Goal: Task Accomplishment & Management: Use online tool/utility

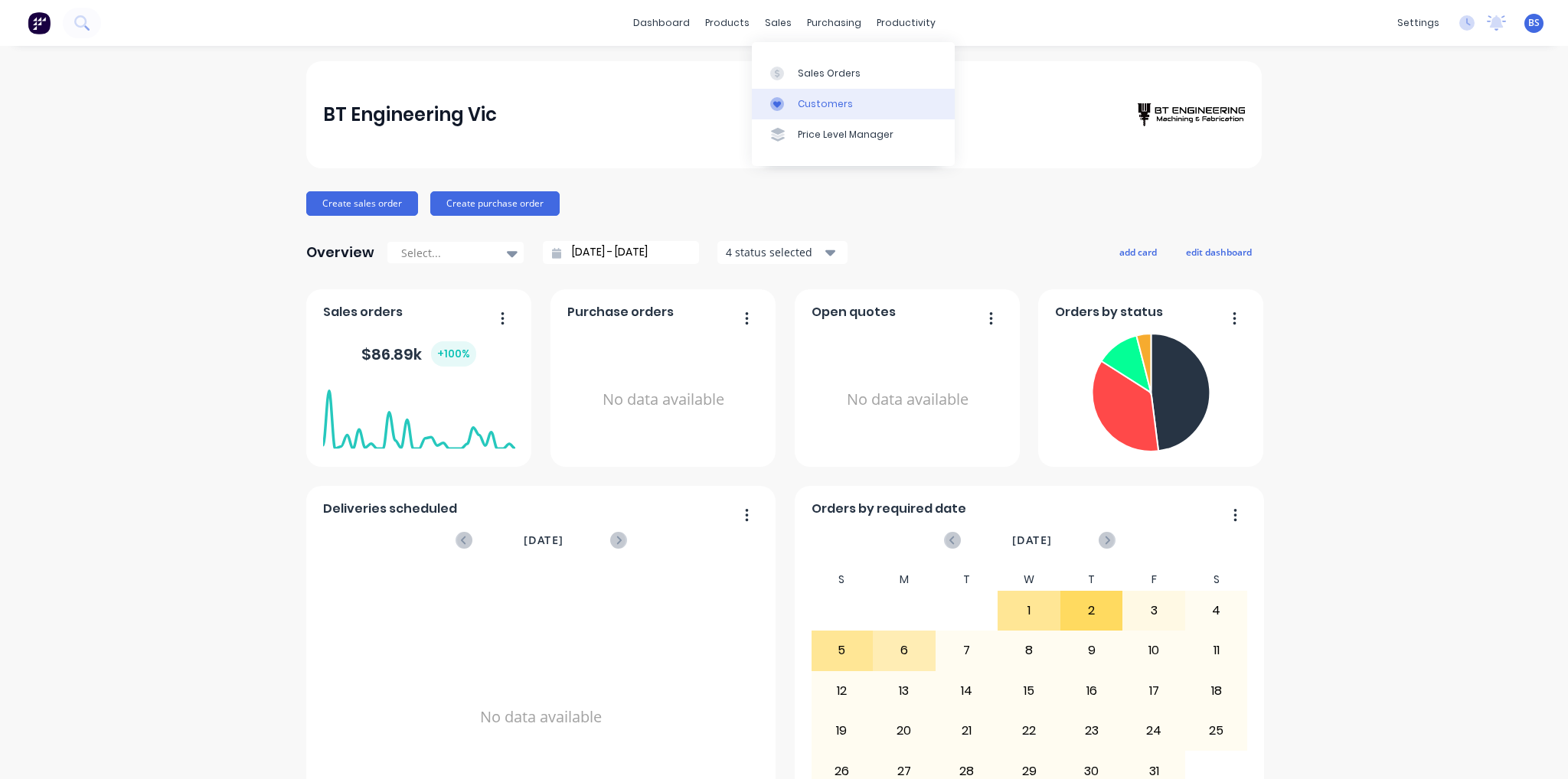
click at [833, 96] on link "Customers" at bounding box center [853, 104] width 203 height 31
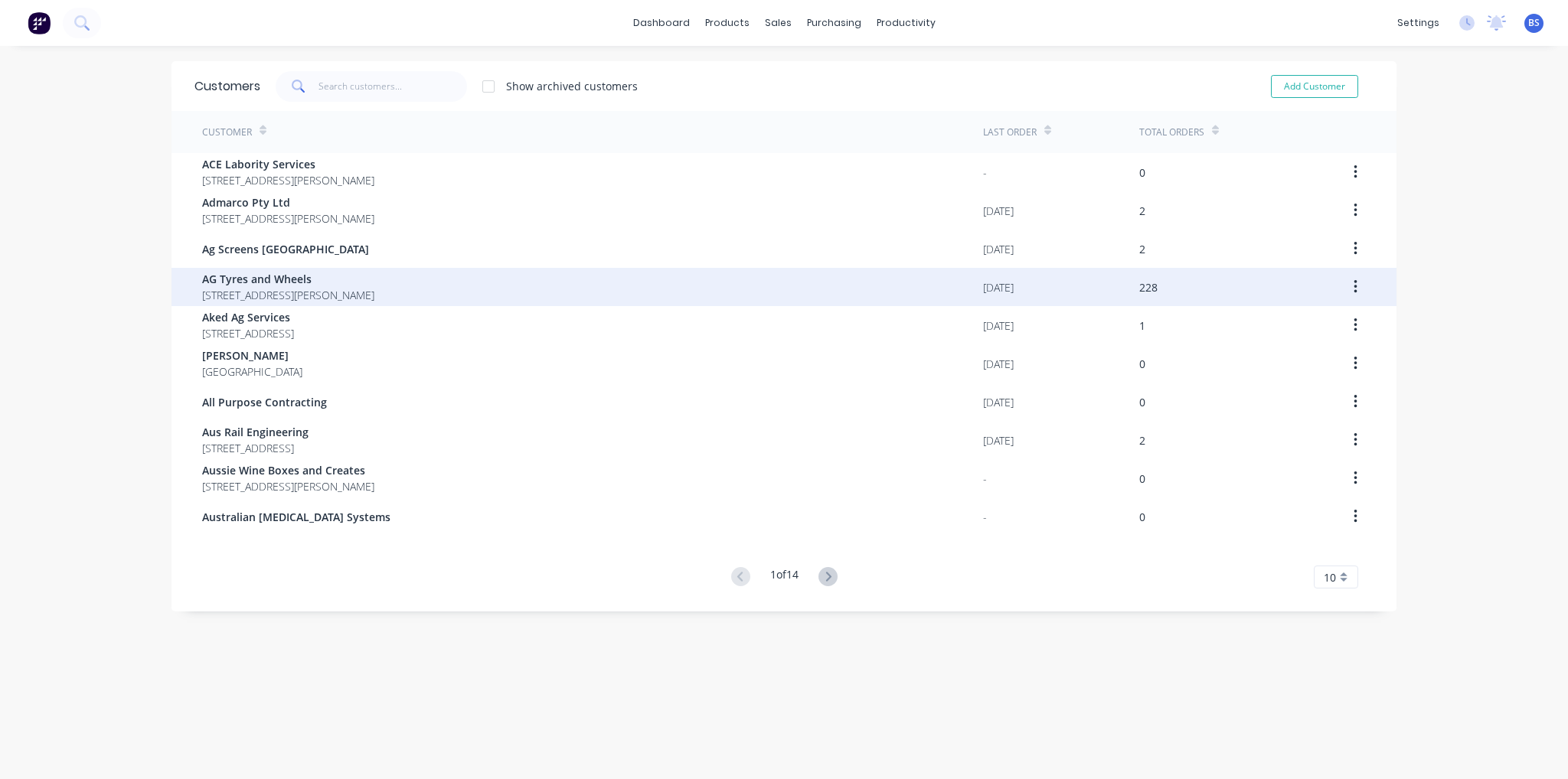
click at [373, 287] on span "[STREET_ADDRESS][PERSON_NAME]" at bounding box center [288, 296] width 173 height 16
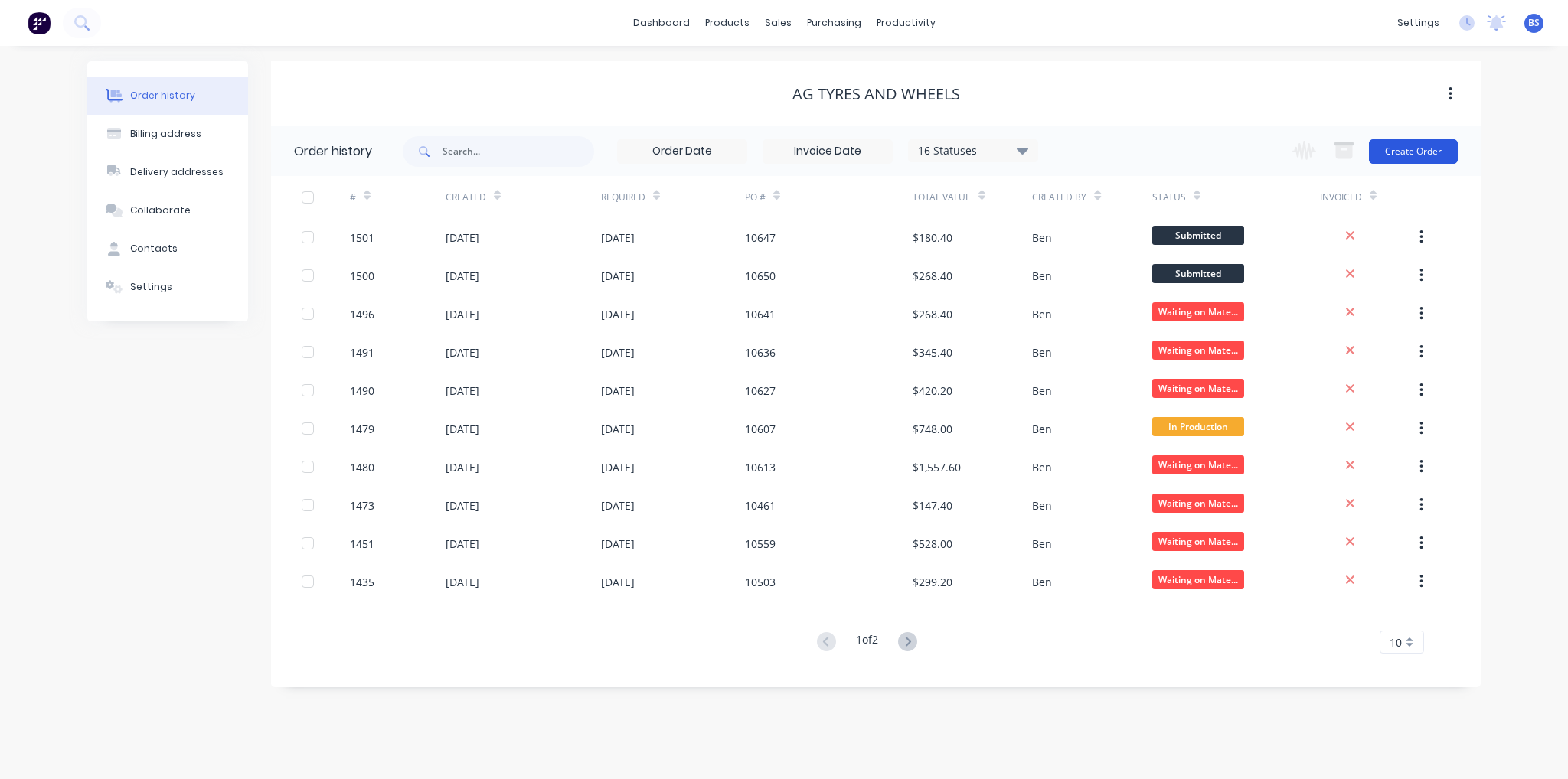
click at [1432, 151] on button "Create Order" at bounding box center [1413, 151] width 89 height 24
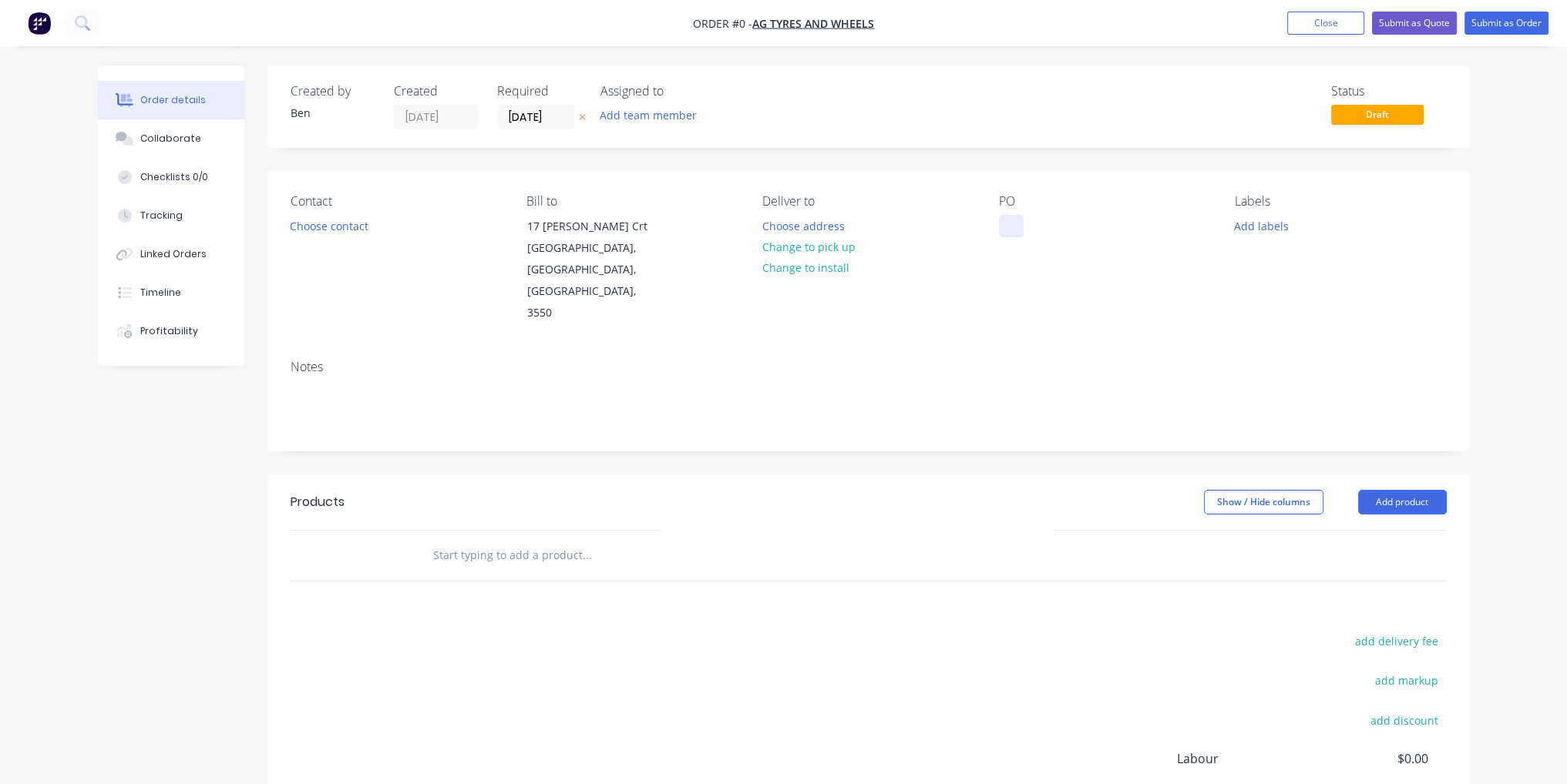
click at [1011, 222] on div at bounding box center [1011, 226] width 24 height 22
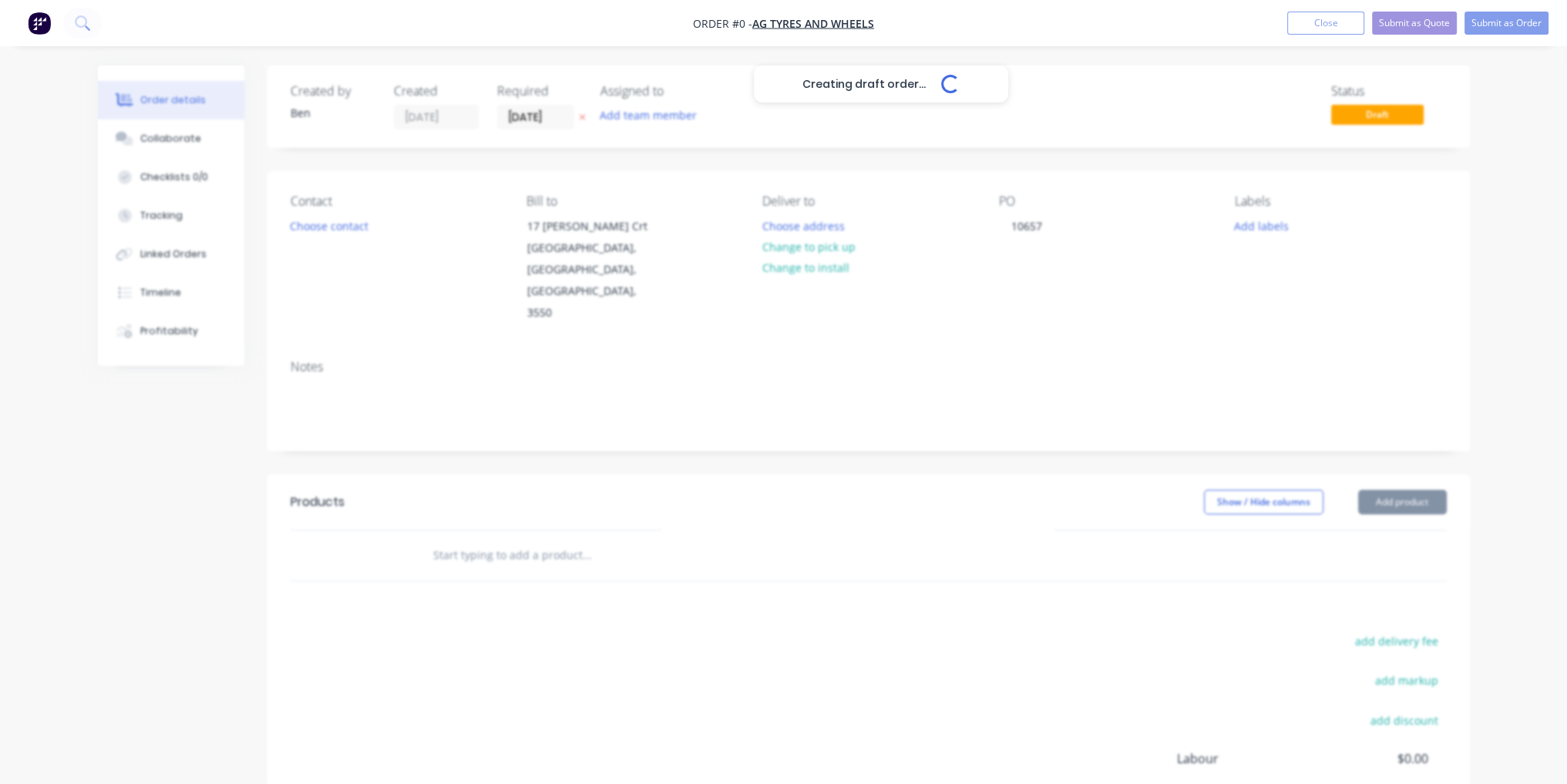
click at [1019, 281] on div "Creating draft order... Loading... Order details Collaborate Checklists 0/0 Tra…" at bounding box center [784, 520] width 1403 height 910
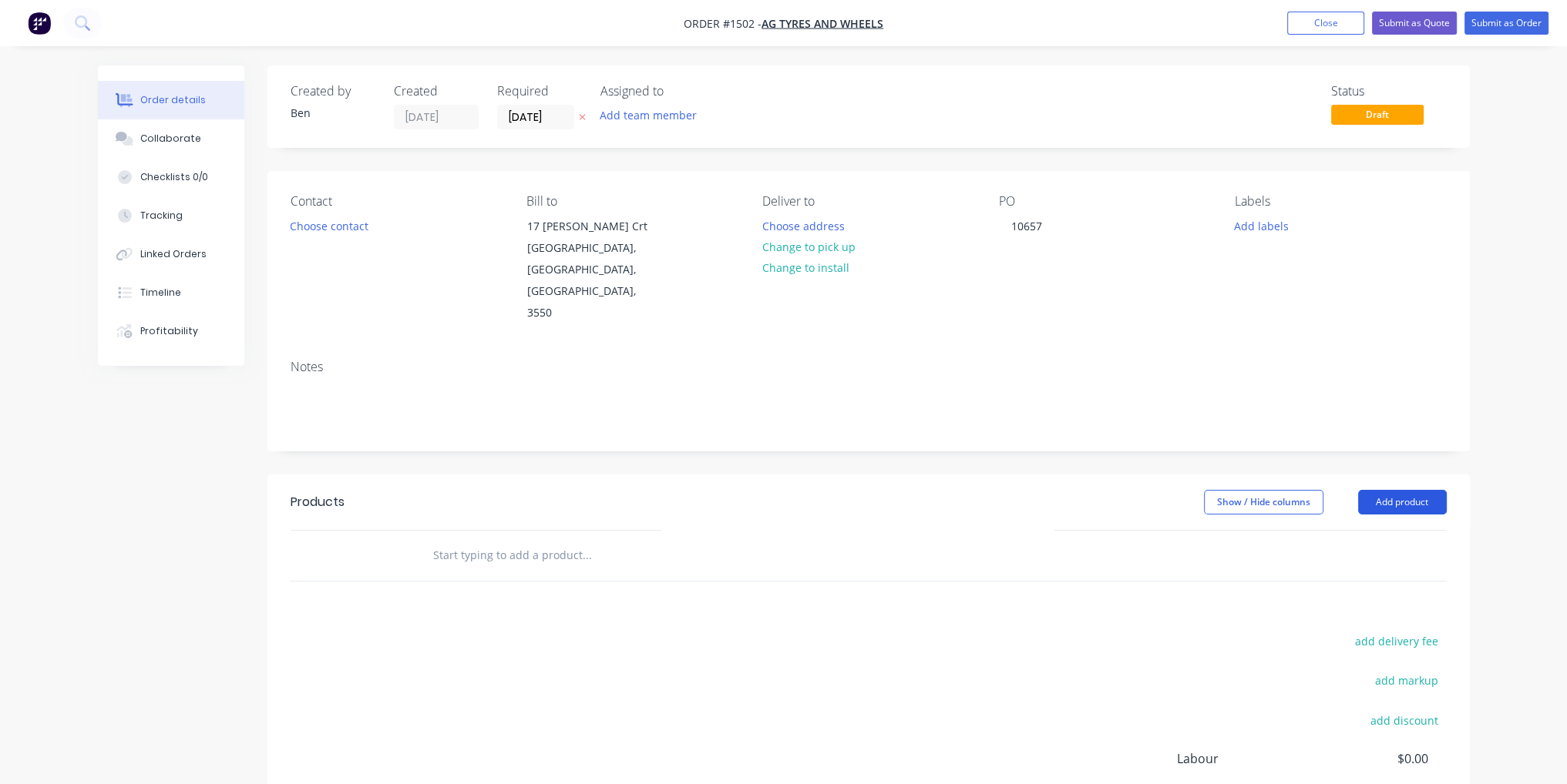
click at [1391, 490] on button "Add product" at bounding box center [1402, 502] width 89 height 24
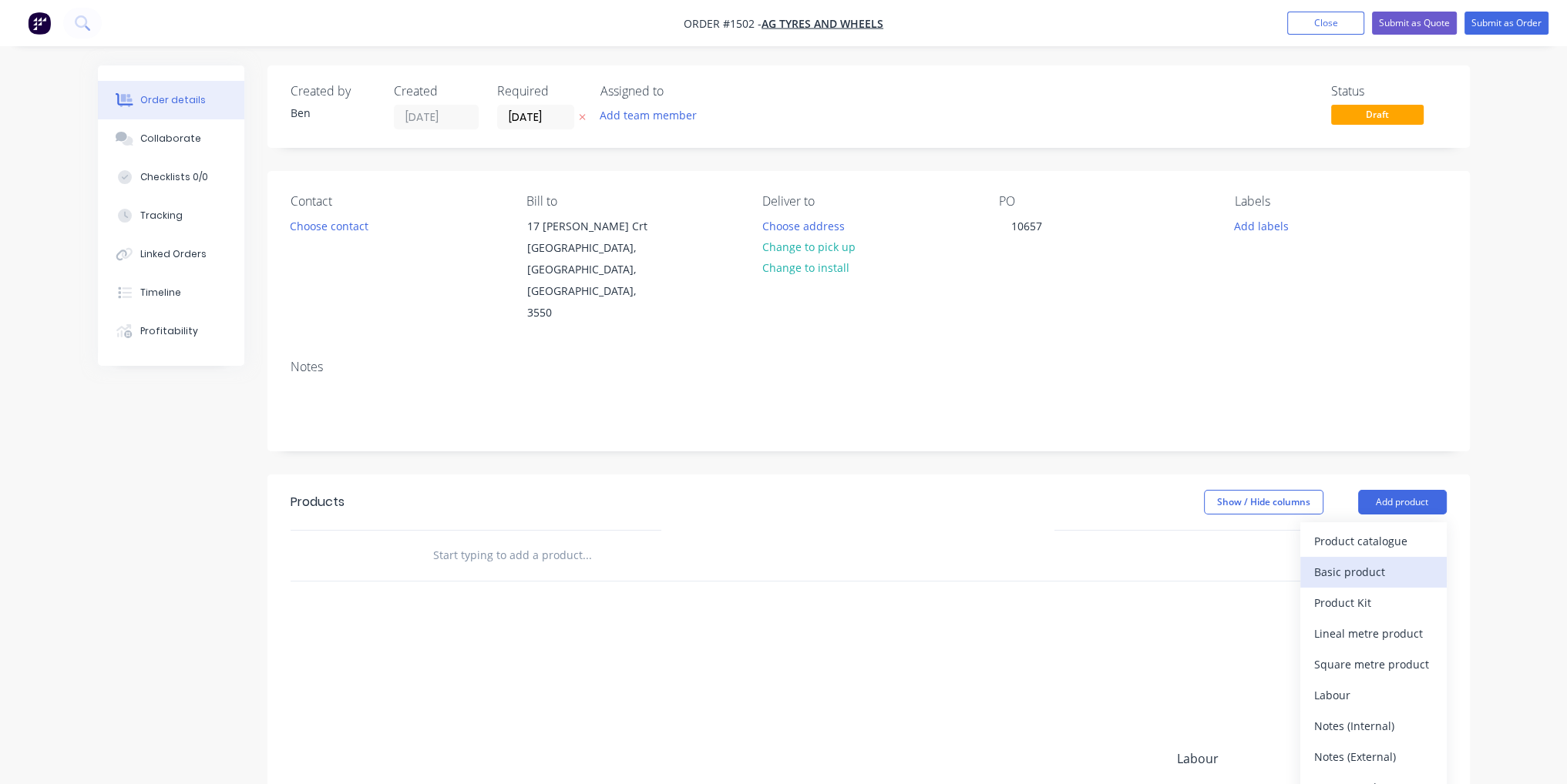
click at [1353, 561] on div "Basic product" at bounding box center [1374, 571] width 119 height 22
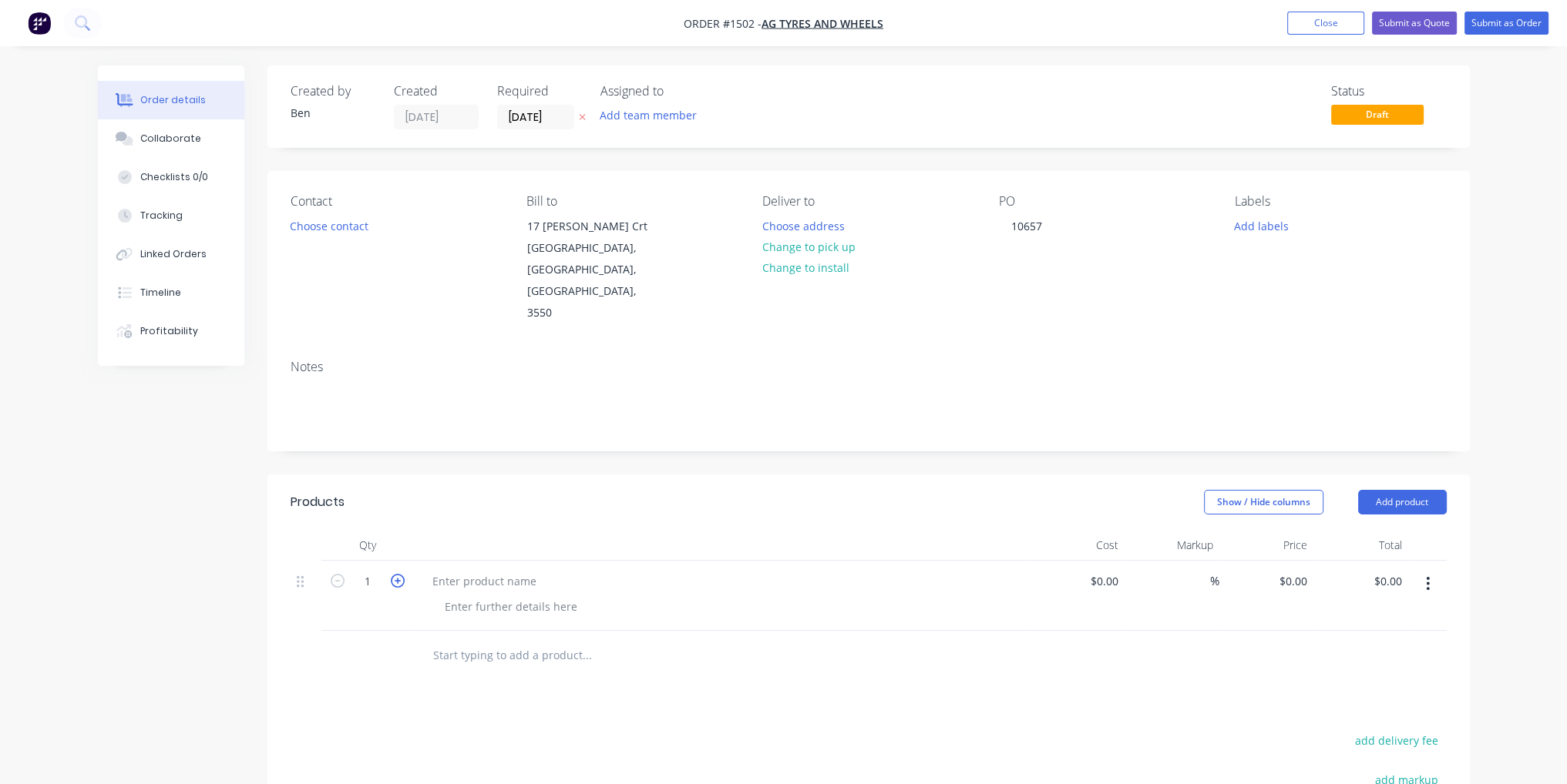
click at [395, 574] on icon "button" at bounding box center [397, 580] width 14 height 14
type input "2"
click at [1416, 490] on button "Add product" at bounding box center [1402, 502] width 89 height 24
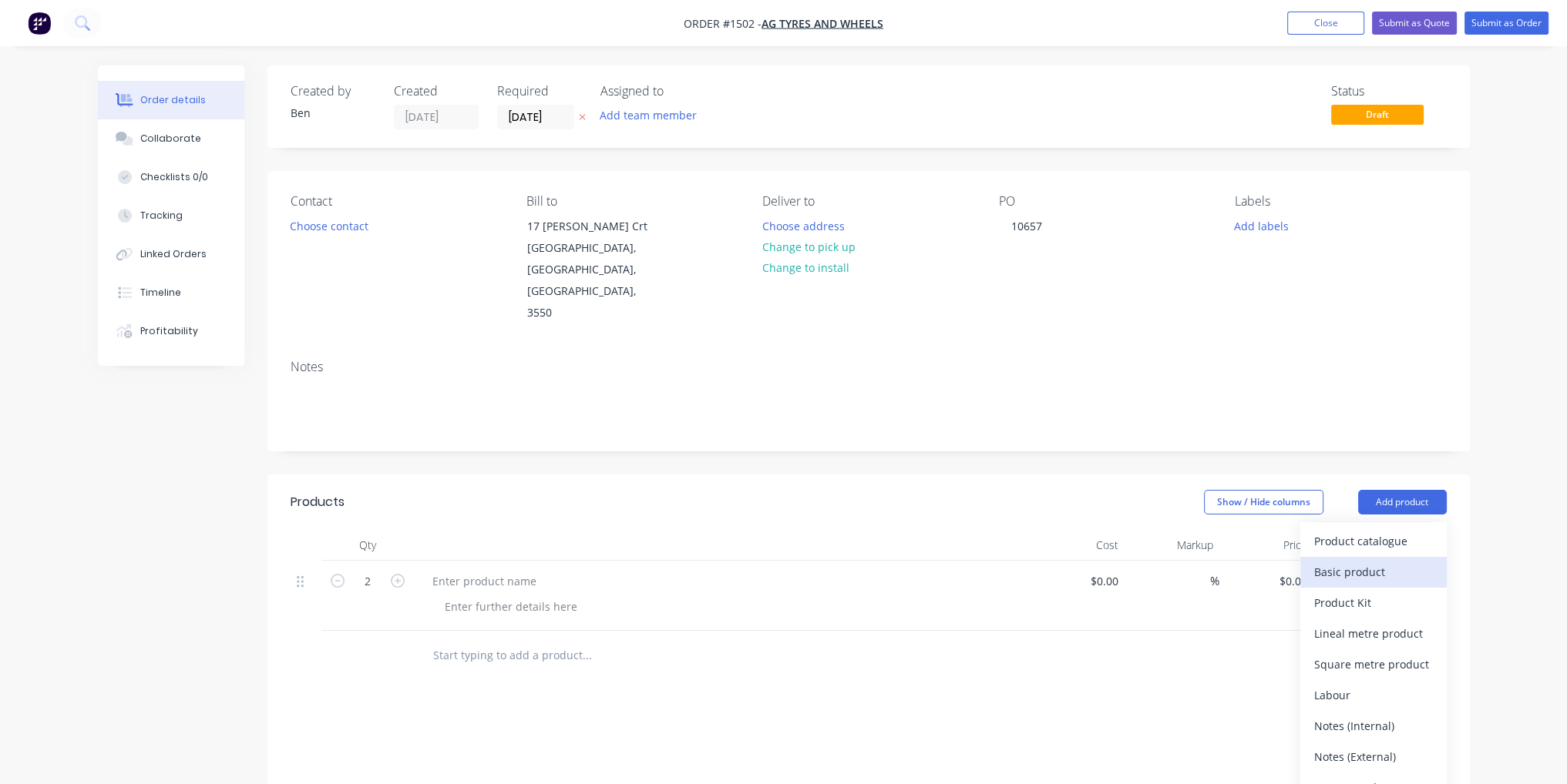
click at [1420, 561] on div "Basic product" at bounding box center [1374, 571] width 119 height 22
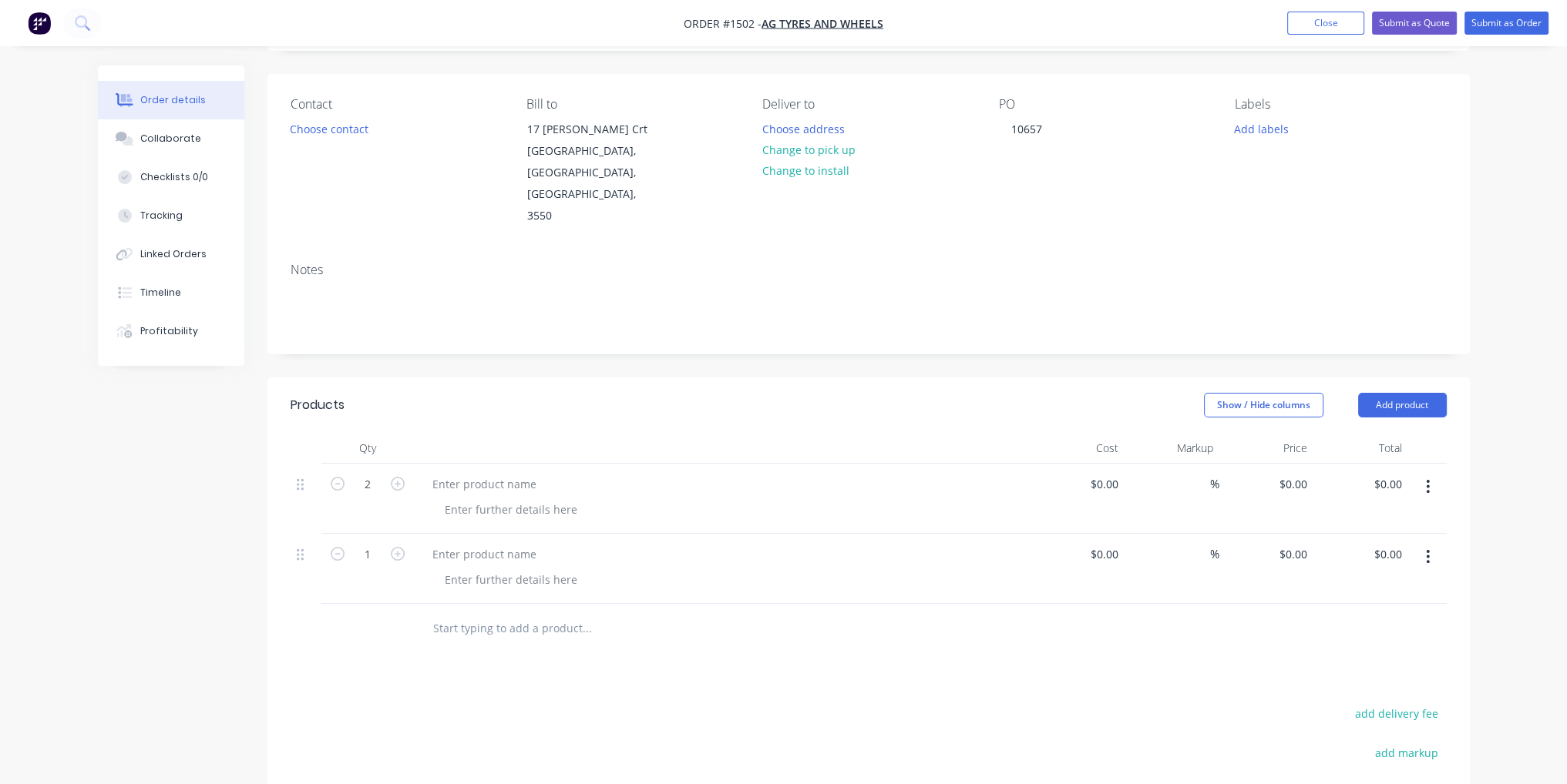
scroll to position [231, 0]
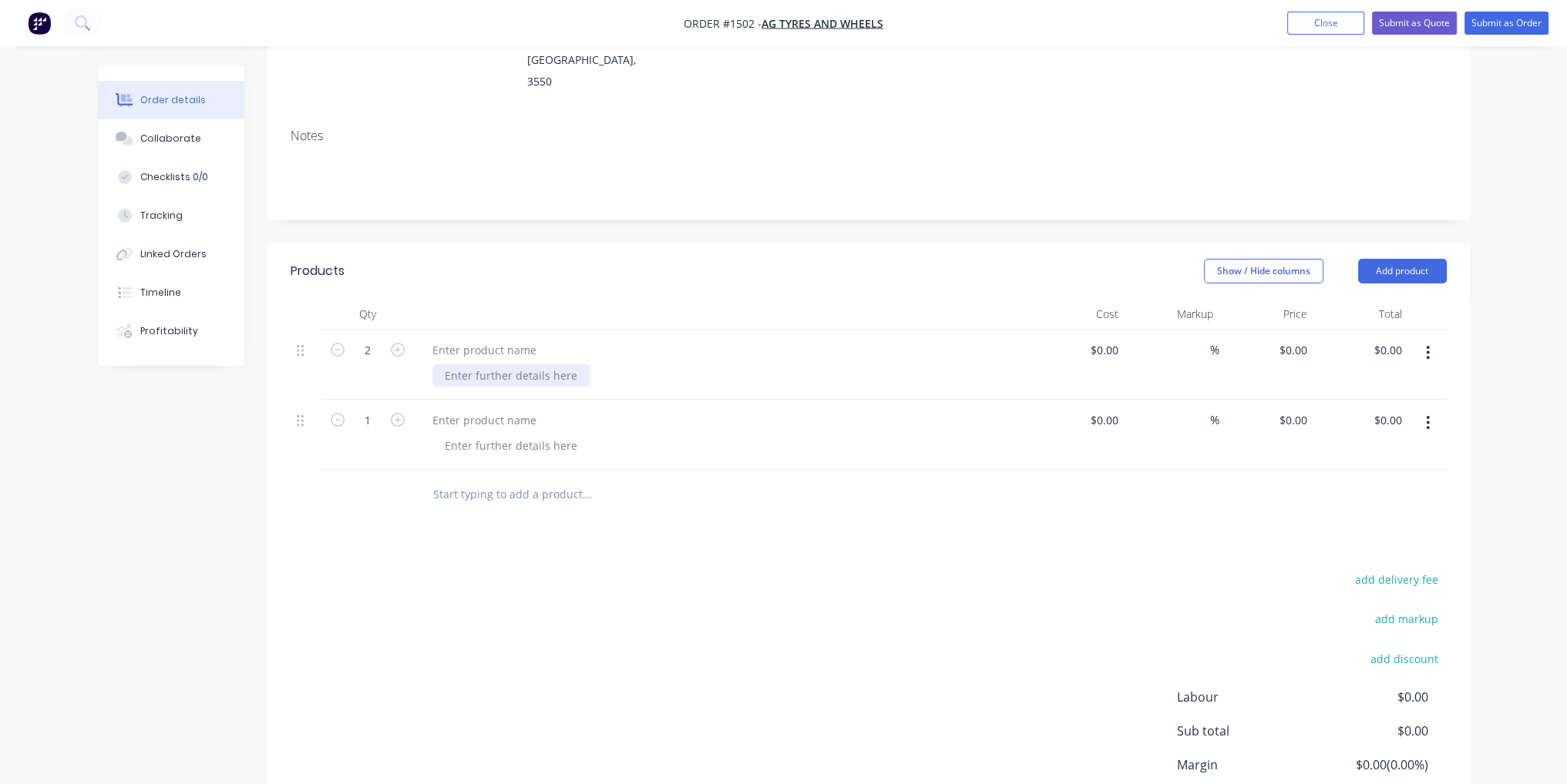
paste div
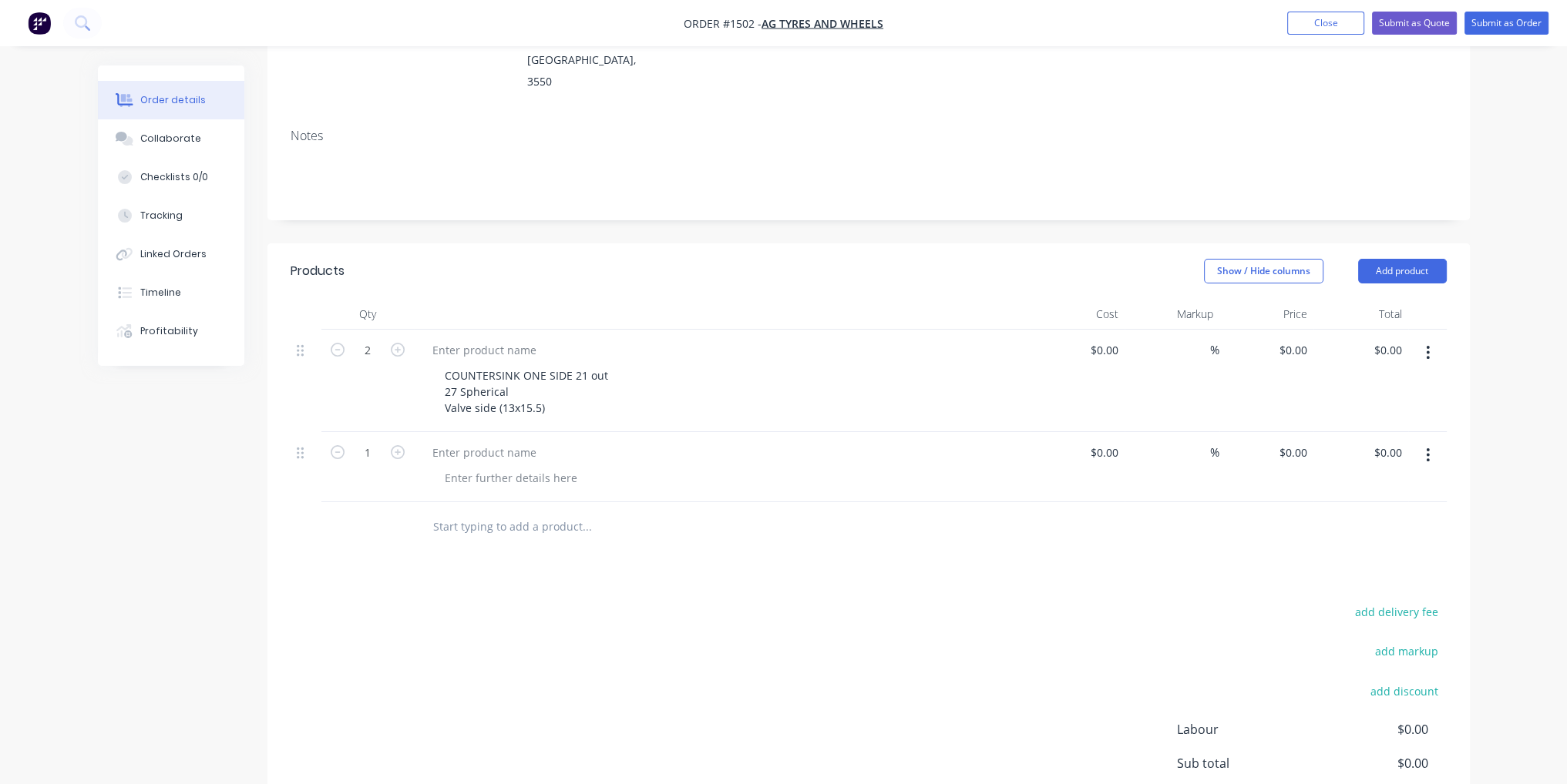
click at [731, 467] on div at bounding box center [728, 478] width 592 height 22
drag, startPoint x: 543, startPoint y: 368, endPoint x: 444, endPoint y: 368, distance: 99.0
click at [444, 368] on div "COUNTERSINK ONE SIDE 21 out 27 Spherical Valve side (13x15.5)" at bounding box center [526, 391] width 188 height 55
click at [583, 364] on div "COUNTERSINK ONE SIDE 21 out 27 Spherical Valve side (13x15.5)" at bounding box center [526, 391] width 188 height 55
click at [538, 370] on div "COUNTERSINK ONE SIDE 21 out 27 Spherical Valve side (13x15.5)" at bounding box center [526, 391] width 188 height 55
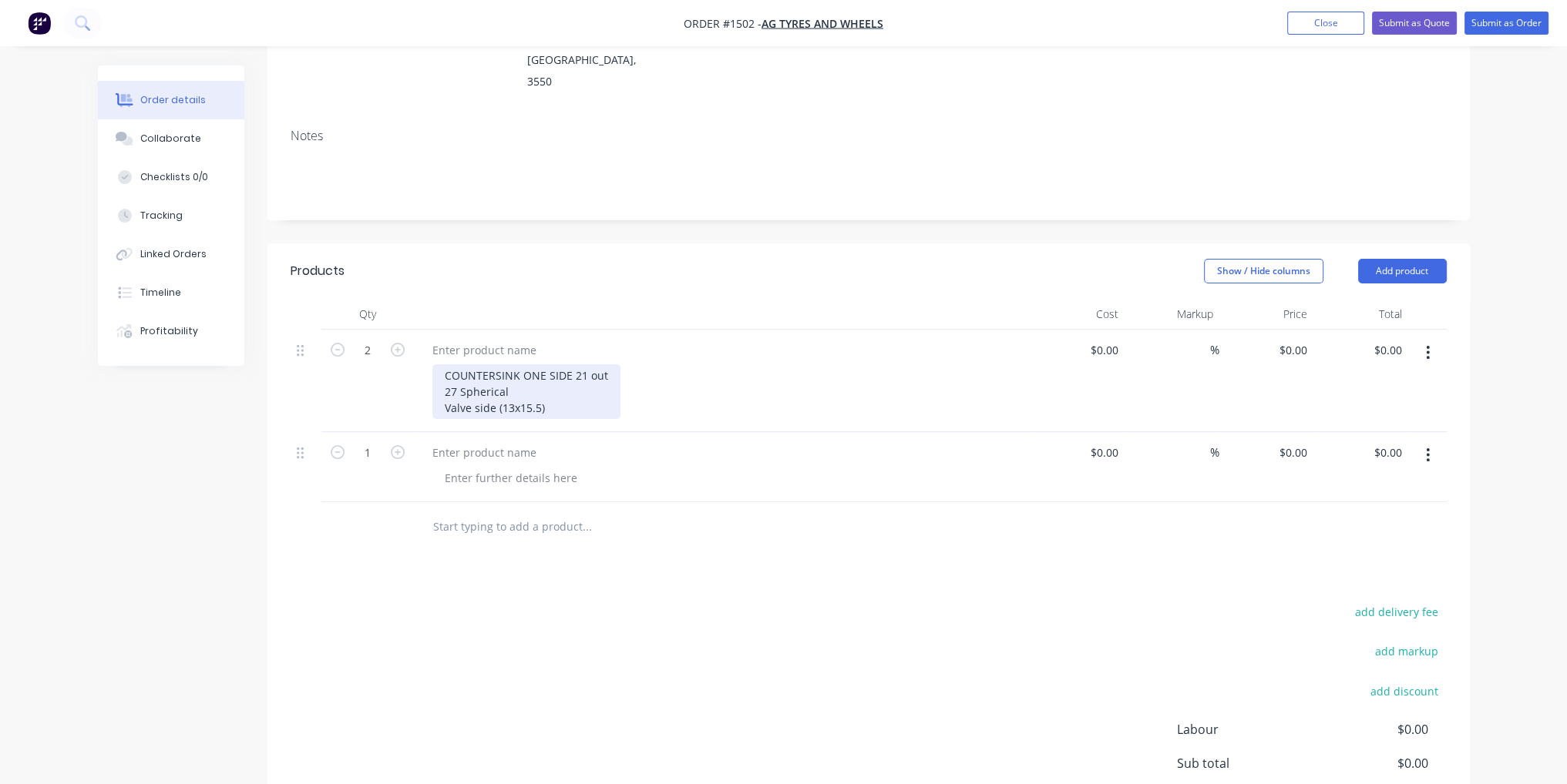
click at [560, 368] on div "COUNTERSINK ONE SIDE 21 out 27 Spherical Valve side (13x15.5)" at bounding box center [526, 391] width 188 height 55
drag, startPoint x: 558, startPoint y: 364, endPoint x: 515, endPoint y: 363, distance: 43.0
click at [515, 364] on div "COUNTERSINK ONE SIDE 21 out 27 Spherical Valve side (13x15.5)" at bounding box center [526, 391] width 188 height 55
click at [544, 364] on div "COUNTERSINK ONE SIDE 21 out 27 Spherical Valve side (13x15.5)" at bounding box center [526, 391] width 188 height 55
drag, startPoint x: 545, startPoint y: 363, endPoint x: 497, endPoint y: 364, distance: 48.0
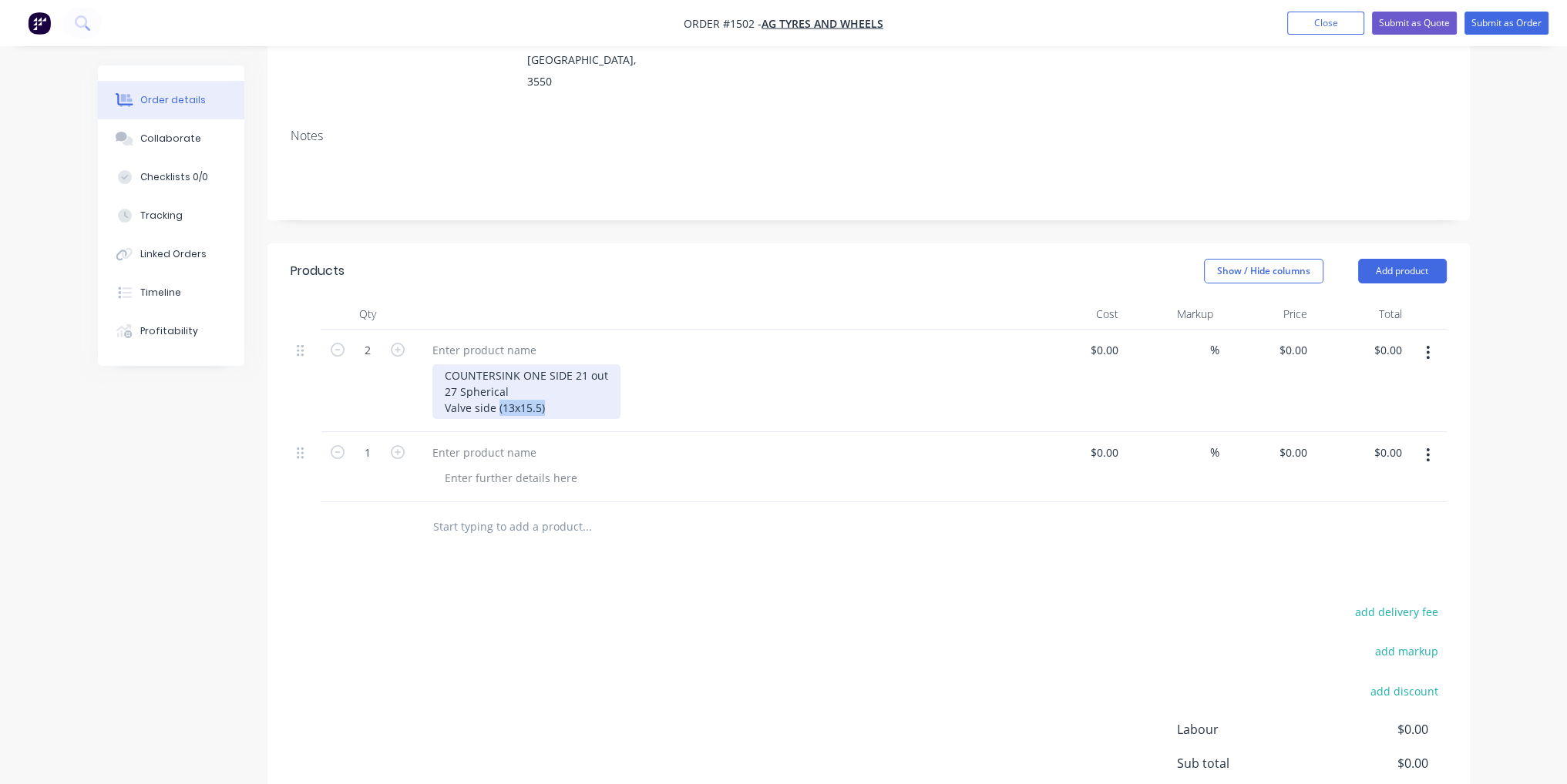
click at [497, 364] on div "COUNTERSINK ONE SIDE 21 out 27 Spherical Valve side (13x15.5)" at bounding box center [526, 391] width 188 height 55
click at [479, 339] on div at bounding box center [484, 350] width 129 height 22
click at [679, 368] on div "COUNTERSINK ONE SIDE 21 out 27 Spherical Valve side (13x15.5)" at bounding box center [728, 391] width 592 height 55
click at [1101, 339] on div "$0.00" at bounding box center [1103, 350] width 42 height 22
type input "$34.00"
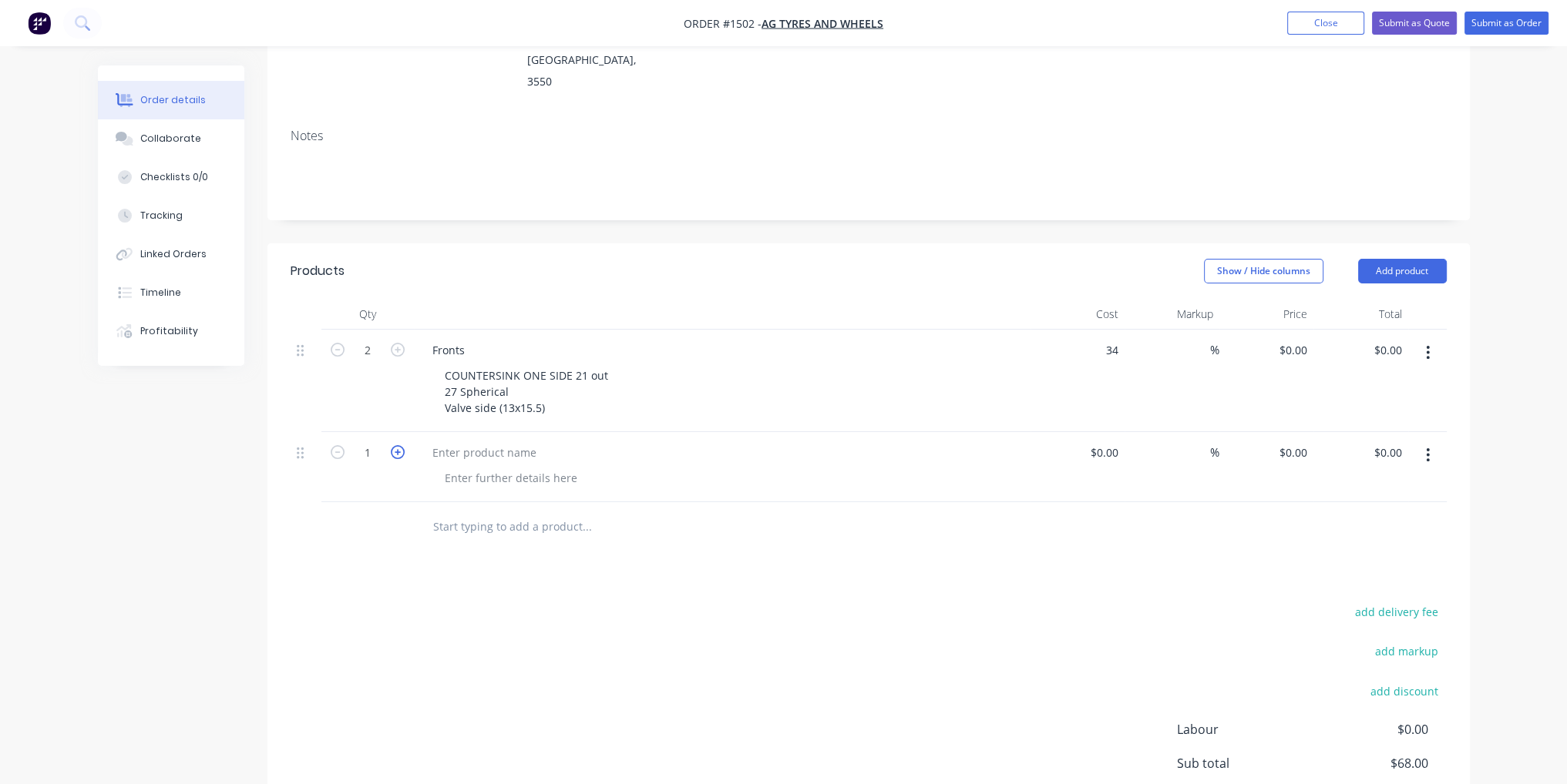
type input "$34.00"
type input "$68.00"
click at [401, 445] on icon "button" at bounding box center [397, 451] width 14 height 14
type input "2"
click at [1433, 259] on button "Add product" at bounding box center [1402, 271] width 89 height 24
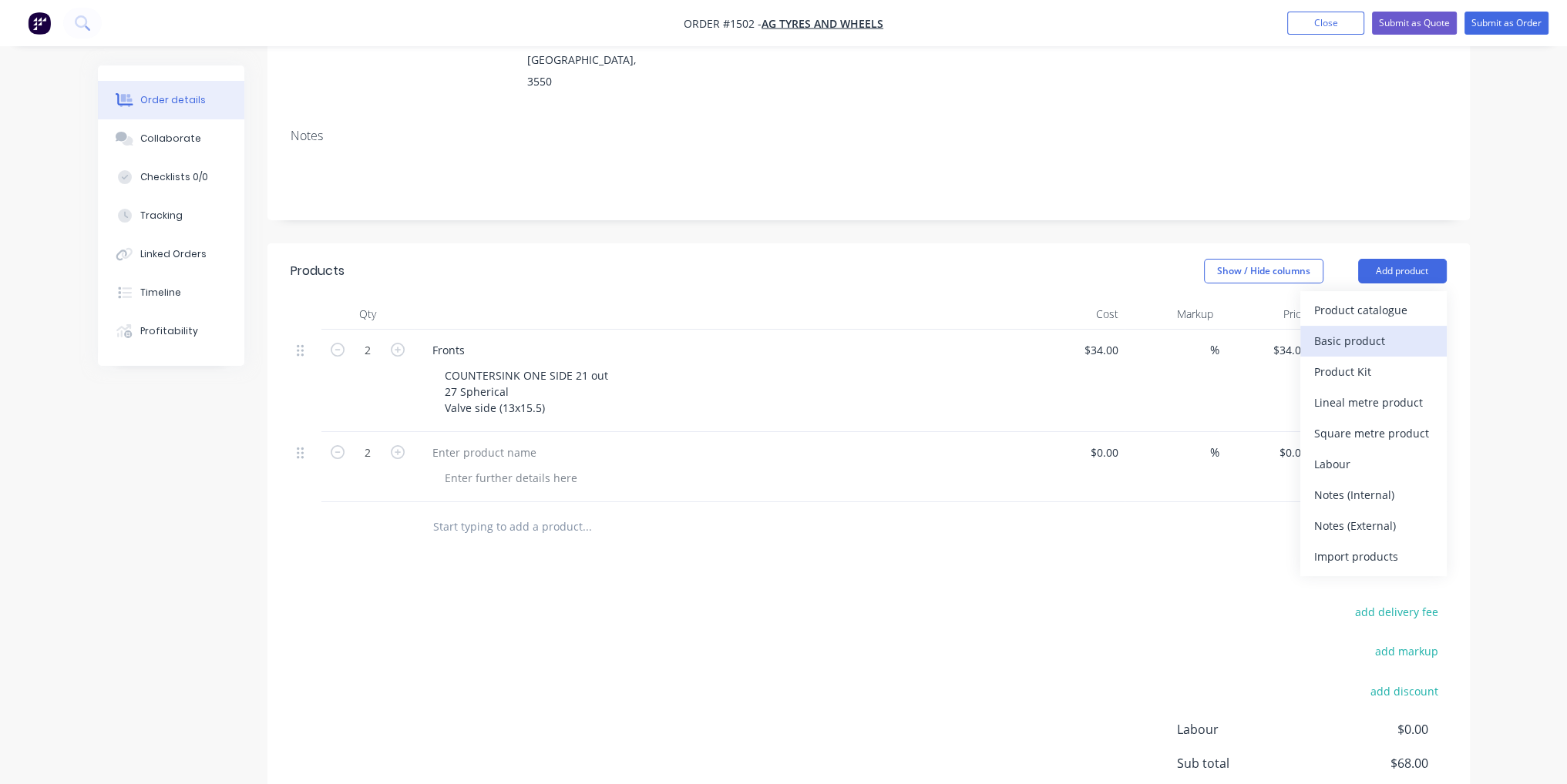
click at [1405, 330] on div "Basic product" at bounding box center [1374, 341] width 119 height 22
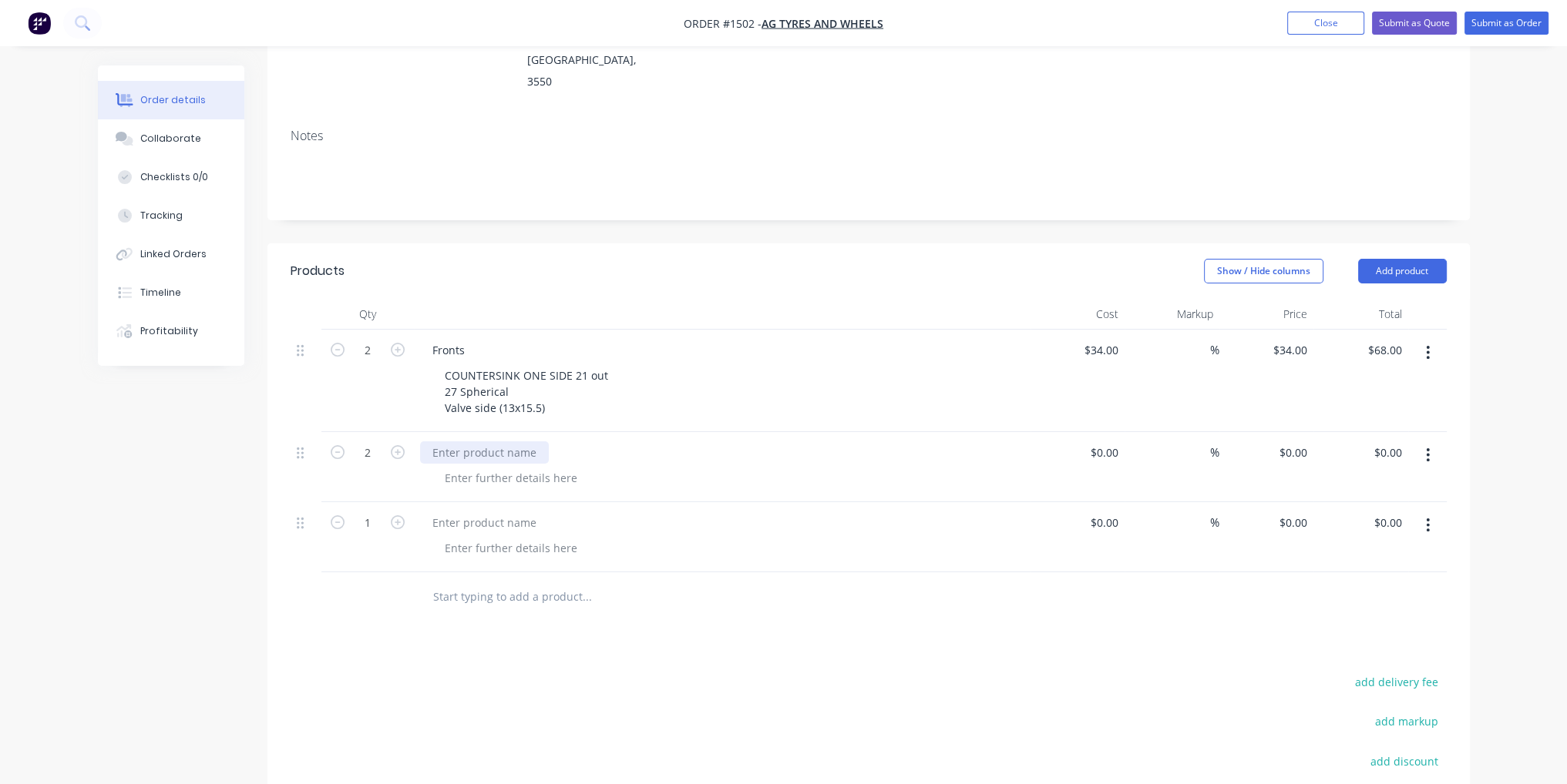
click at [477, 442] on div at bounding box center [484, 452] width 129 height 22
paste div
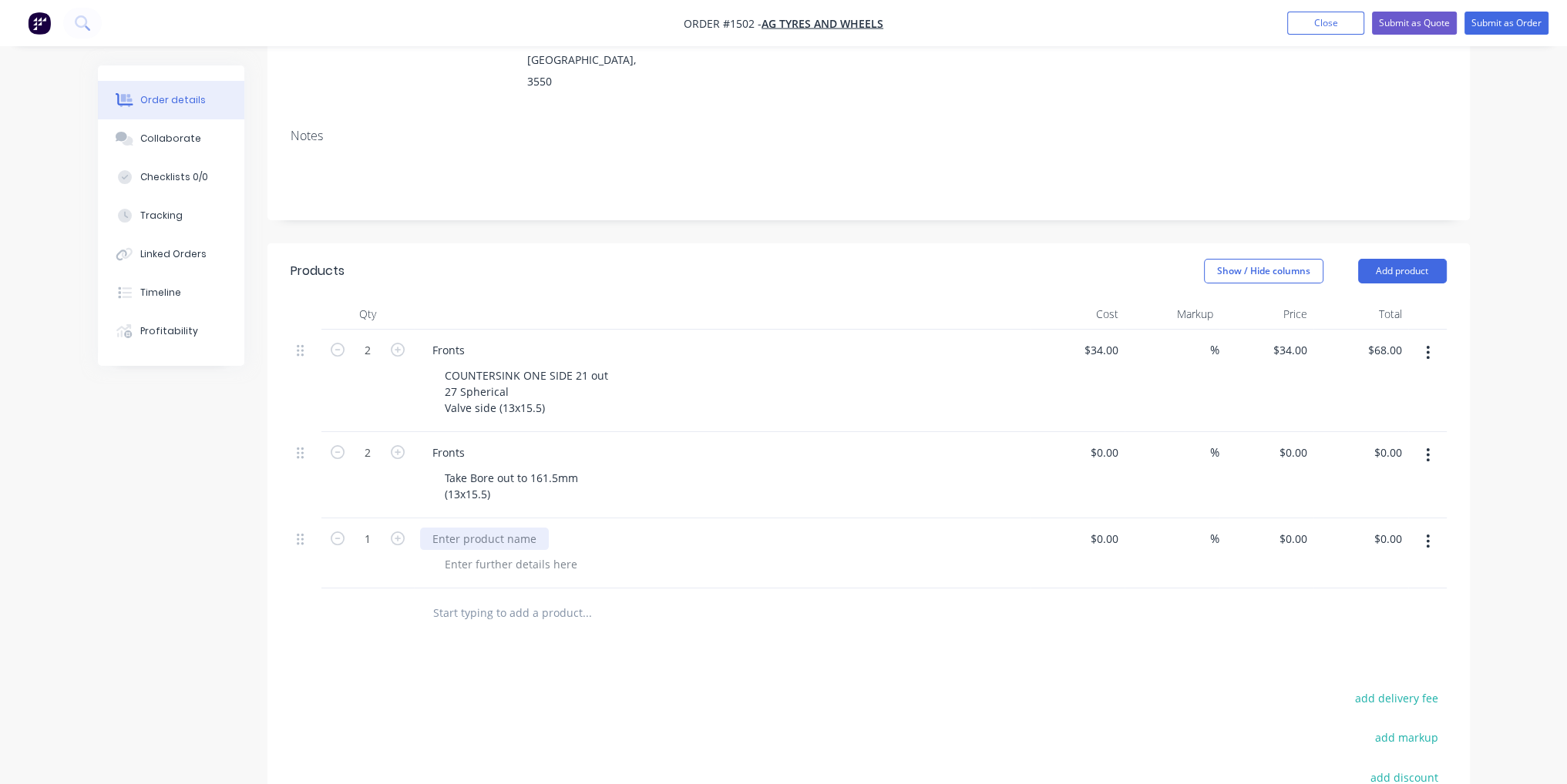
click at [515, 528] on div at bounding box center [484, 539] width 129 height 22
click at [512, 553] on div at bounding box center [510, 564] width 157 height 22
paste div
click at [1112, 442] on input at bounding box center [1116, 452] width 18 height 22
type input "$45.00"
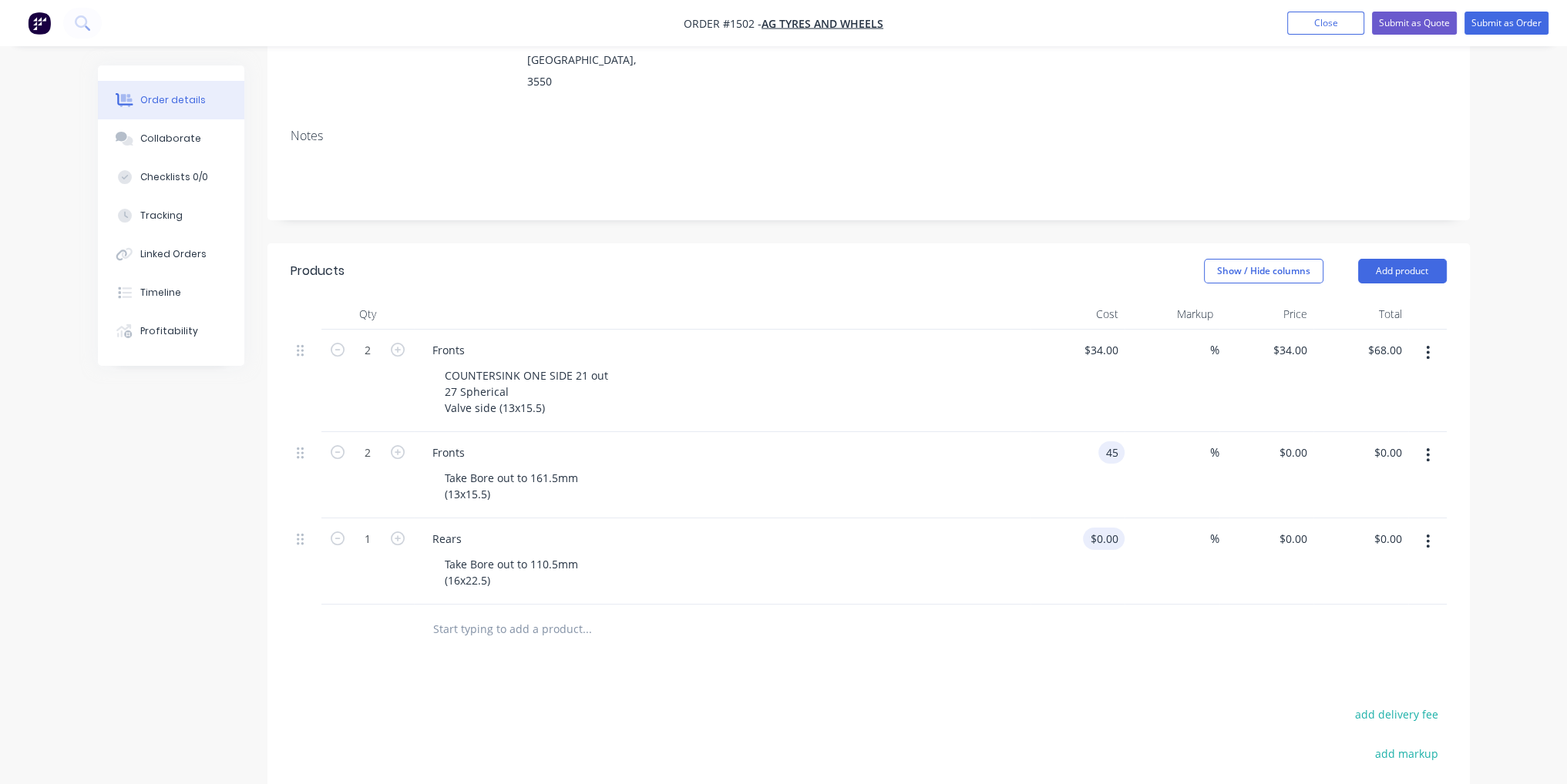
type input "$45.00"
type input "$90.00"
click at [1108, 528] on input at bounding box center [1106, 539] width 35 height 22
type input "$45.00"
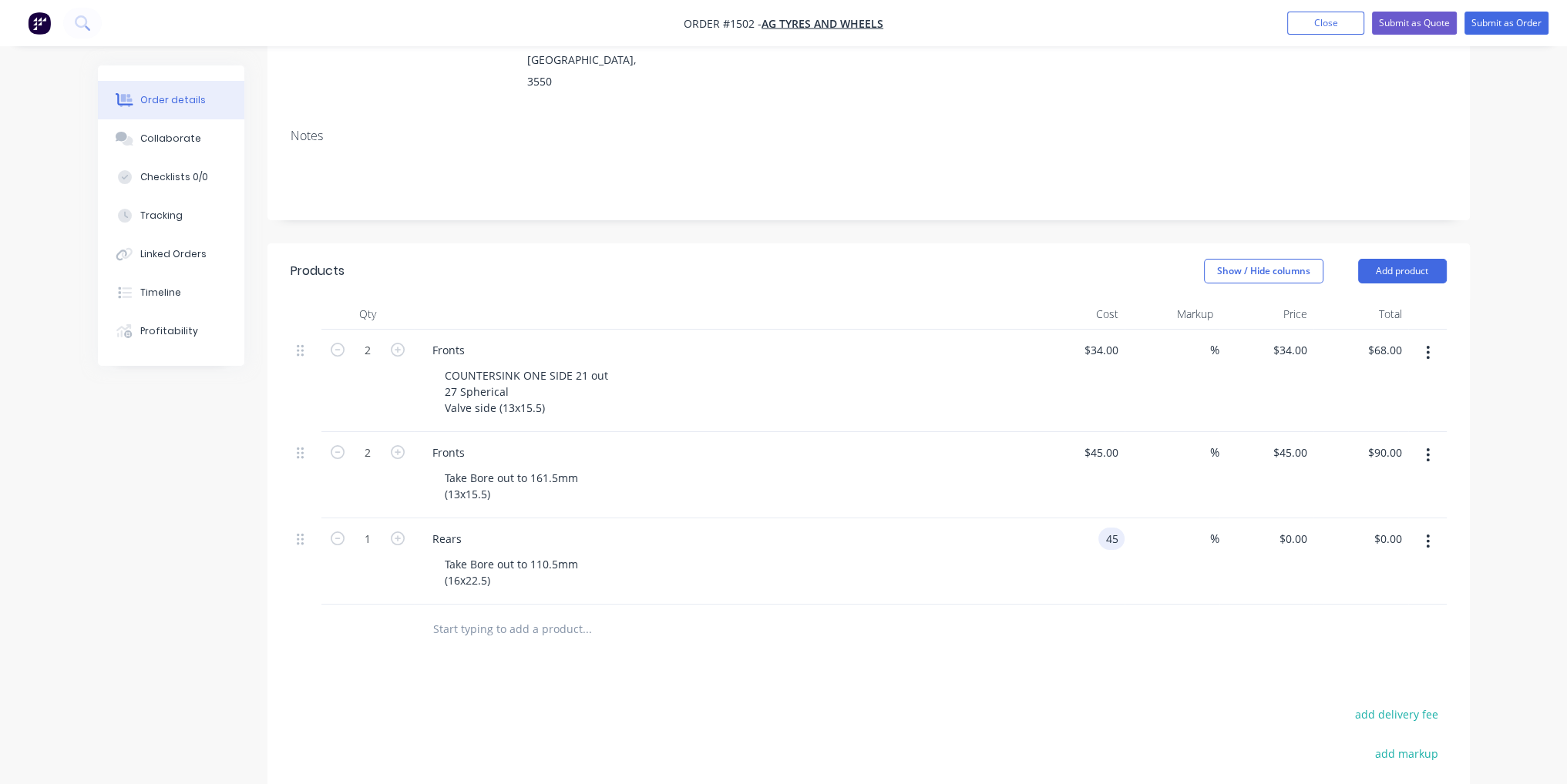
type input "$45.00"
click at [404, 529] on button "button" at bounding box center [398, 537] width 20 height 16
type input "2"
type input "$90.00"
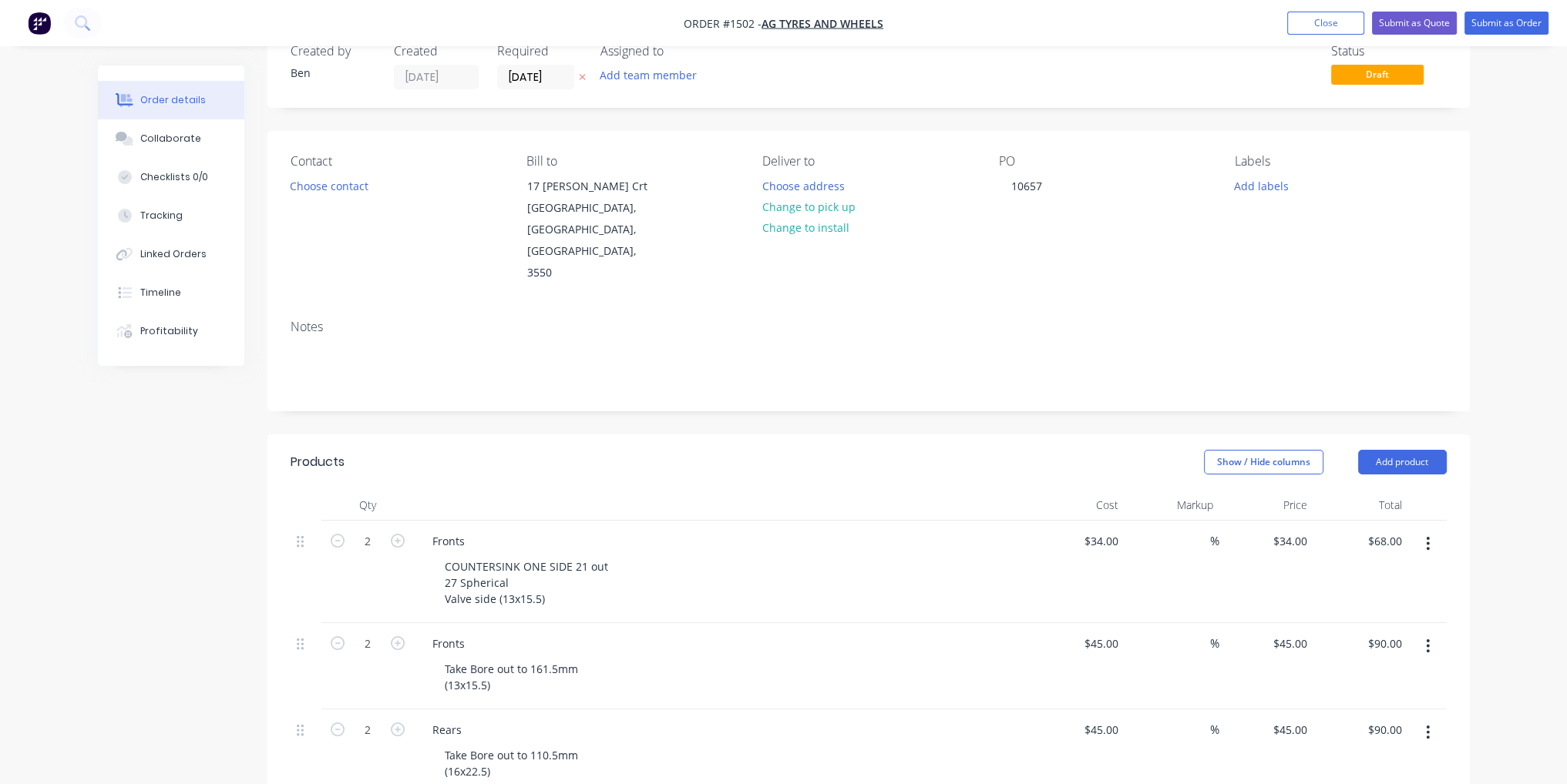
scroll to position [0, 0]
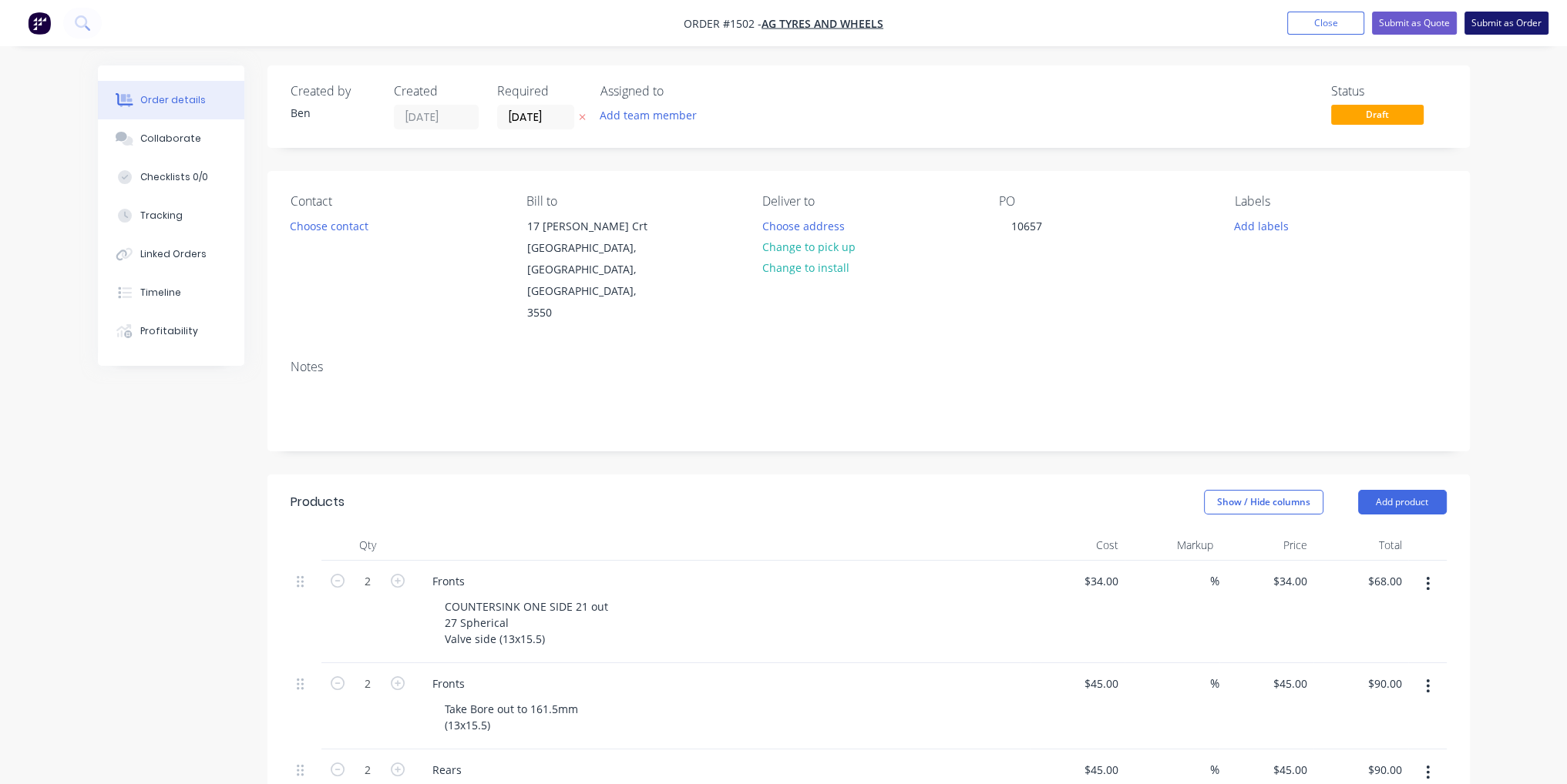
click at [1516, 29] on button "Submit as Order" at bounding box center [1506, 23] width 84 height 23
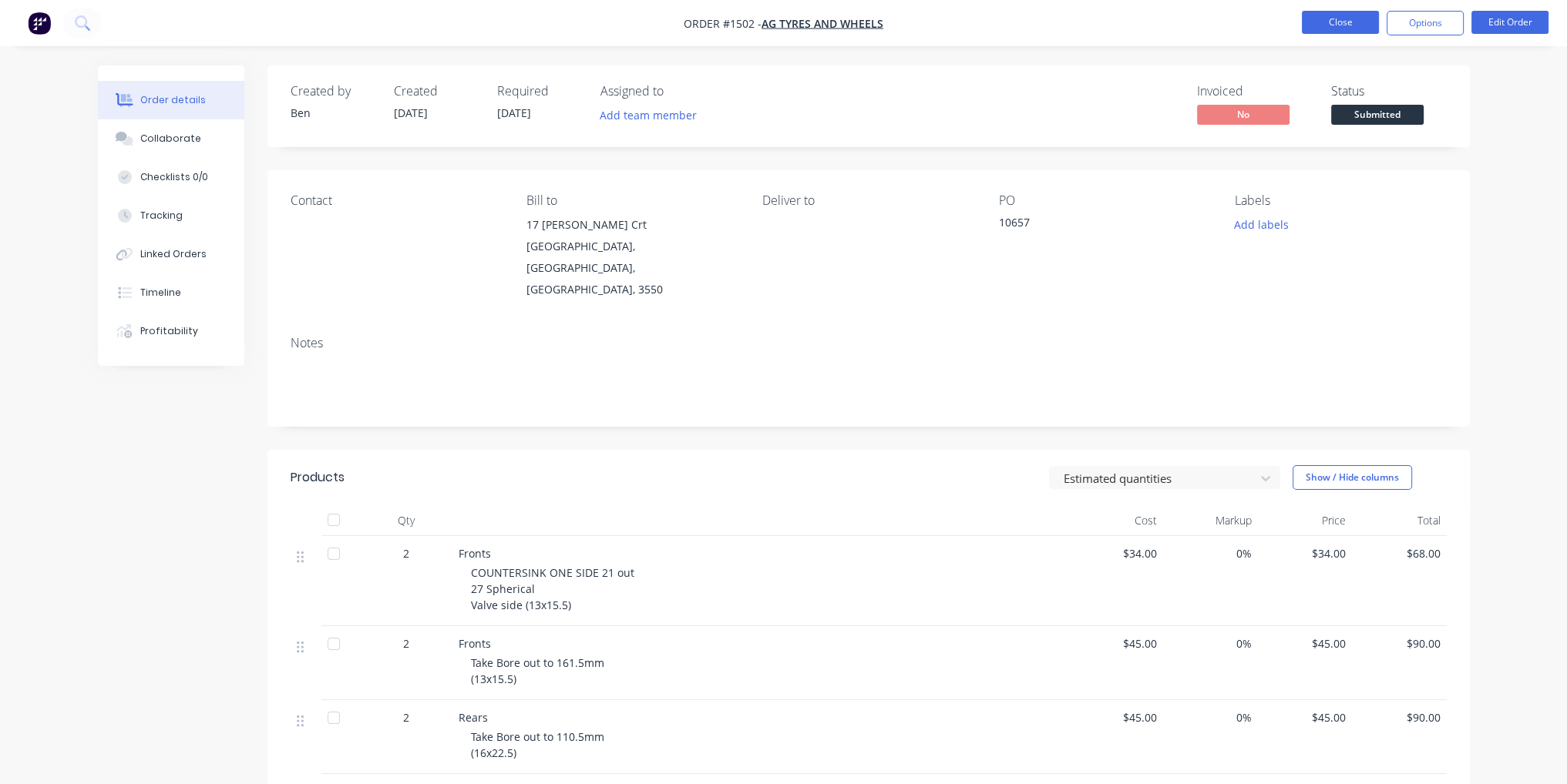
click at [1331, 33] on li "Close" at bounding box center [1340, 23] width 77 height 24
click at [1327, 29] on button "Close" at bounding box center [1340, 22] width 77 height 23
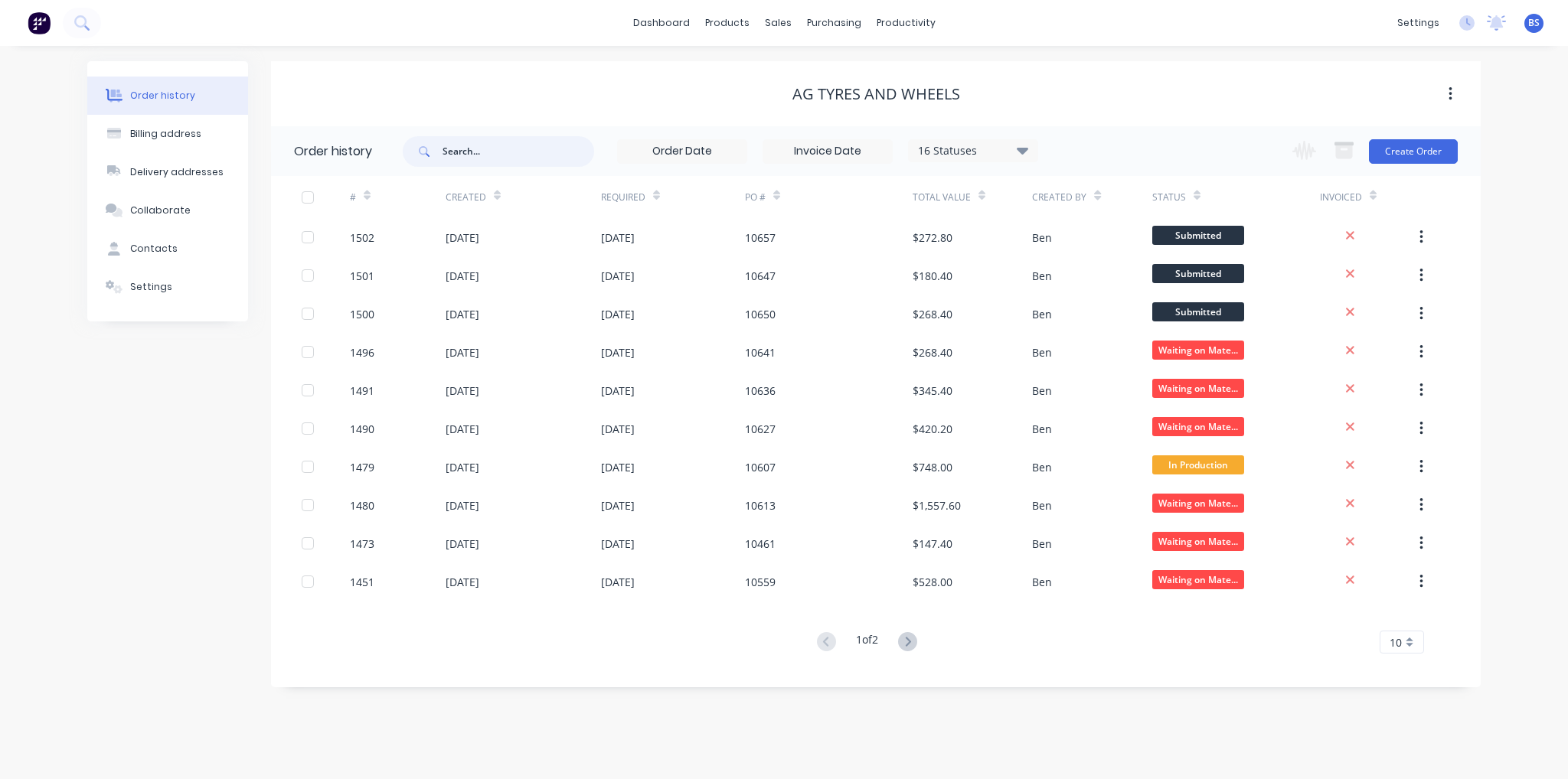
click at [457, 152] on input "text" at bounding box center [518, 151] width 151 height 31
type input "fill"
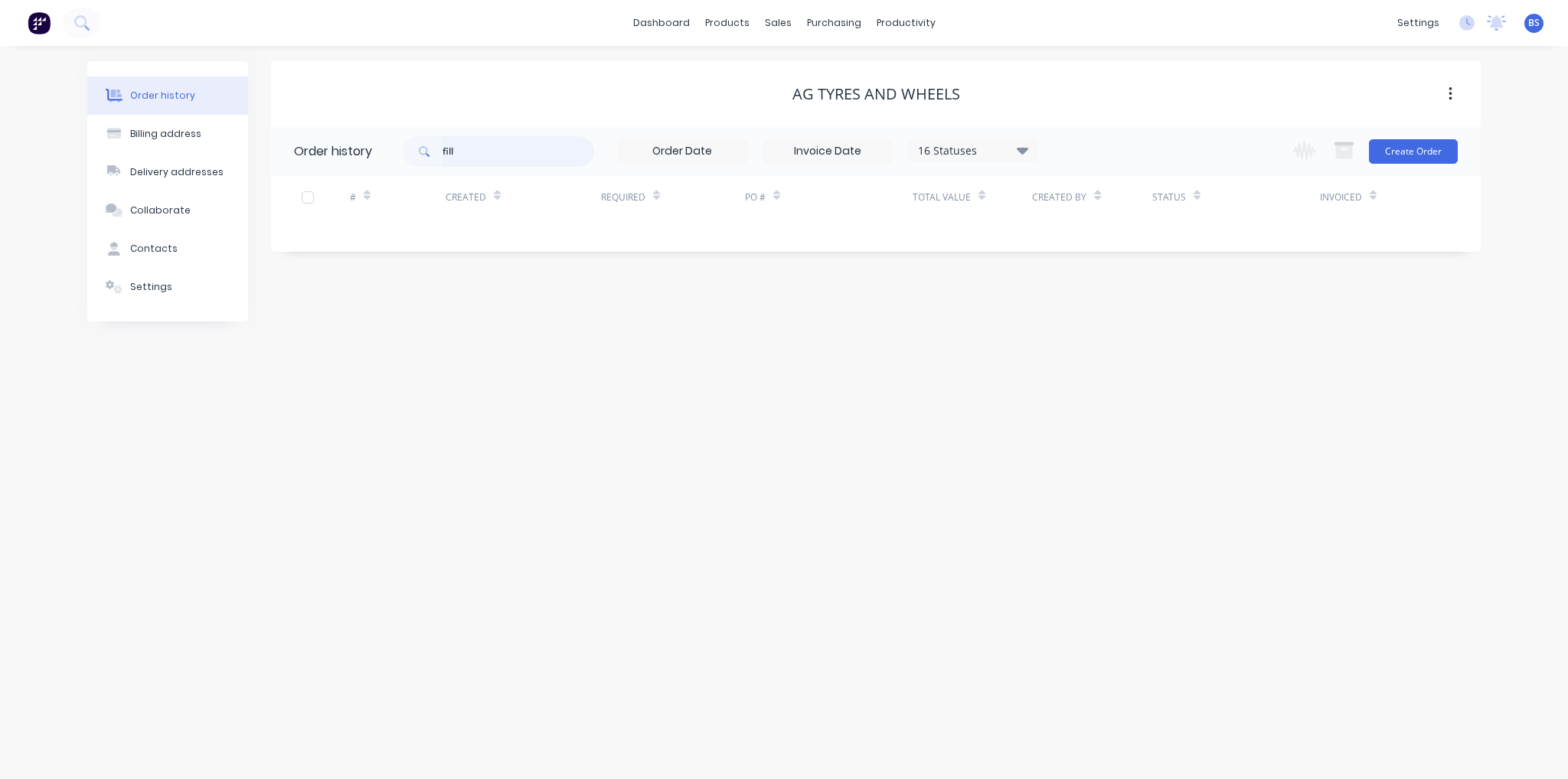
click at [457, 152] on input "fill" at bounding box center [518, 151] width 151 height 31
type input "f"
type input "weld"
click at [468, 153] on input "weld" at bounding box center [518, 151] width 151 height 31
type input "w"
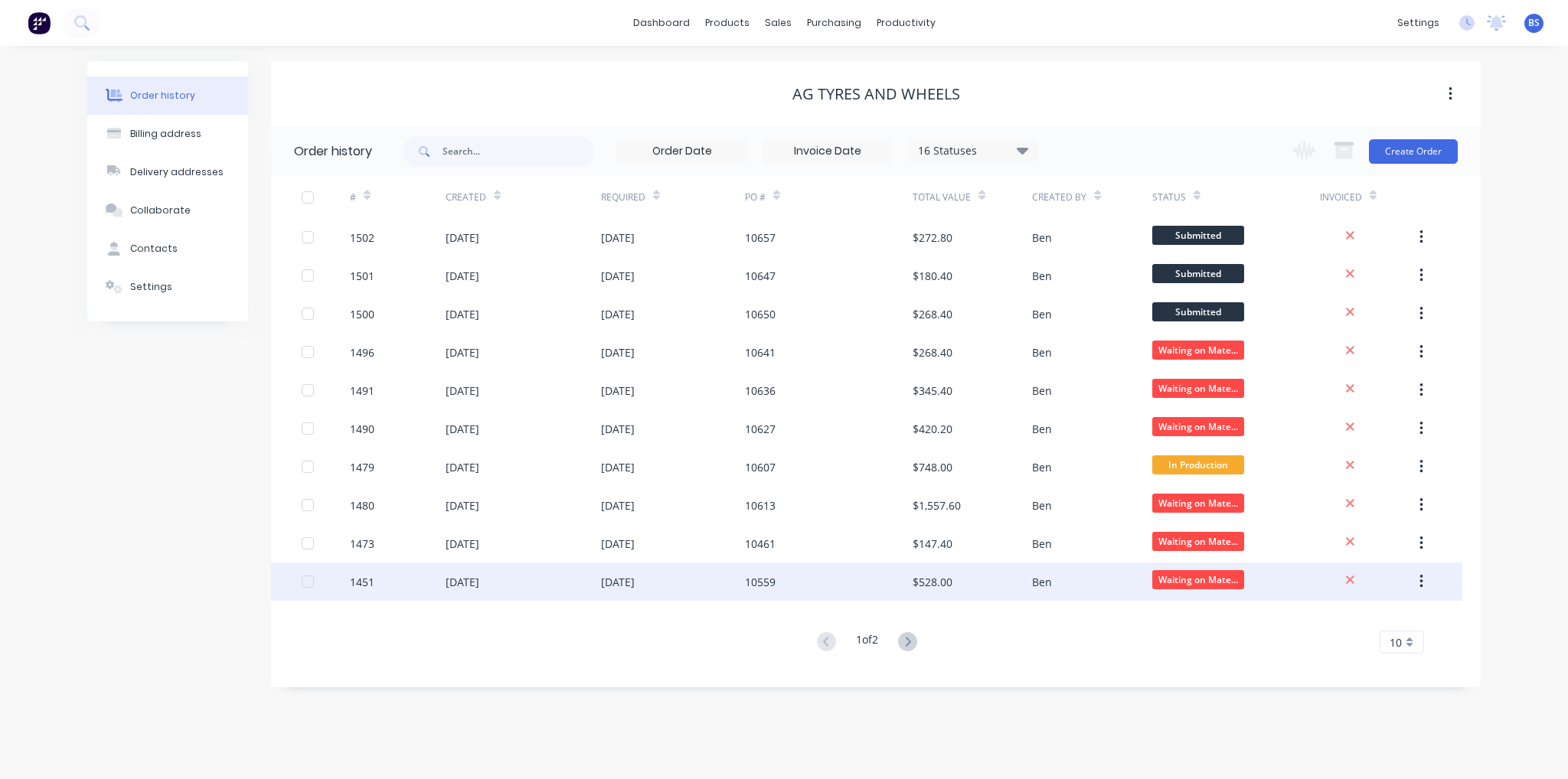
click at [694, 589] on div "[DATE]" at bounding box center [673, 581] width 144 height 38
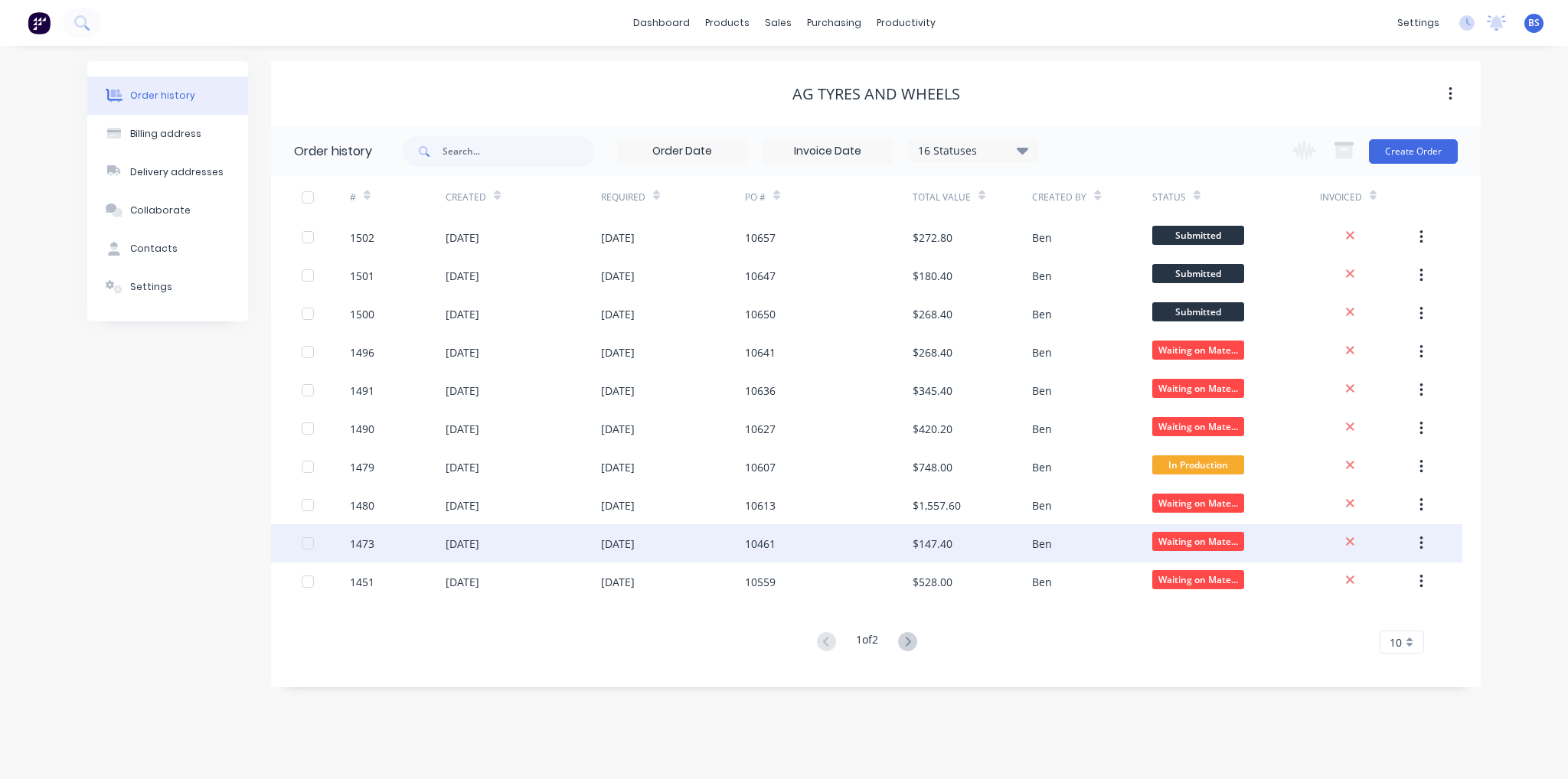
click at [674, 550] on div "[DATE]" at bounding box center [673, 543] width 144 height 38
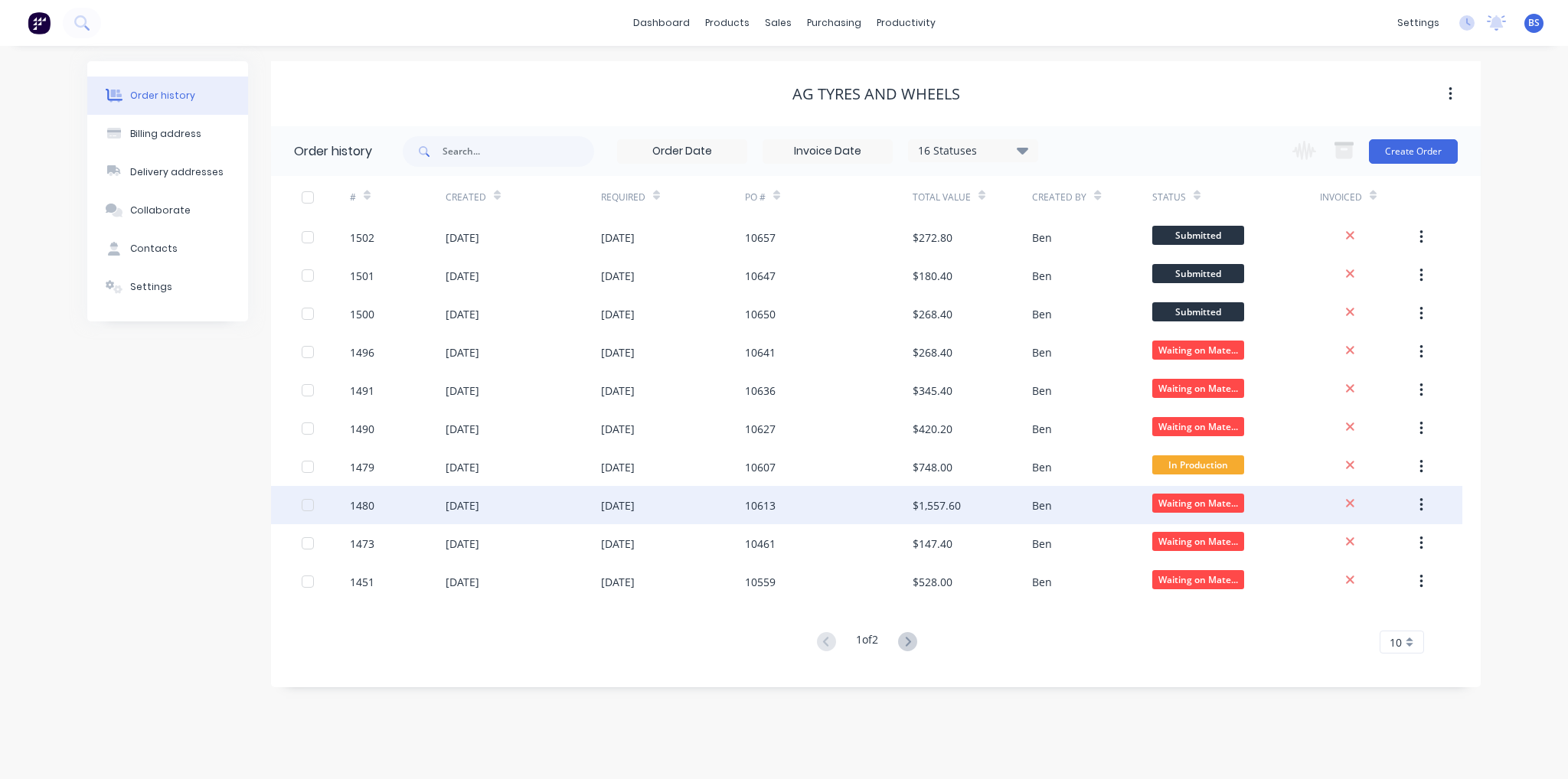
click at [514, 490] on div "[DATE]" at bounding box center [523, 504] width 156 height 38
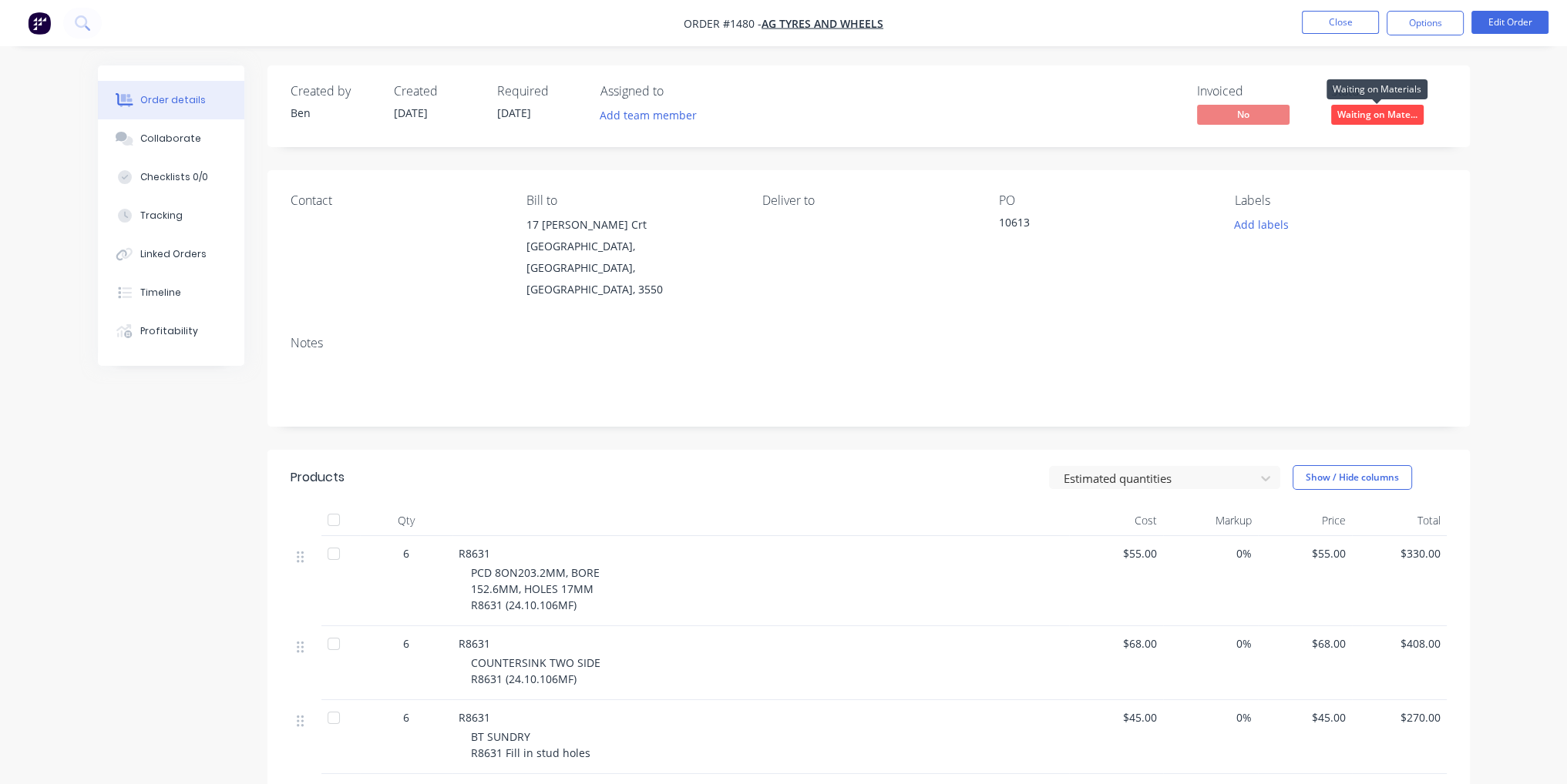
click at [1378, 121] on span "Waiting on Mate..." at bounding box center [1377, 115] width 92 height 20
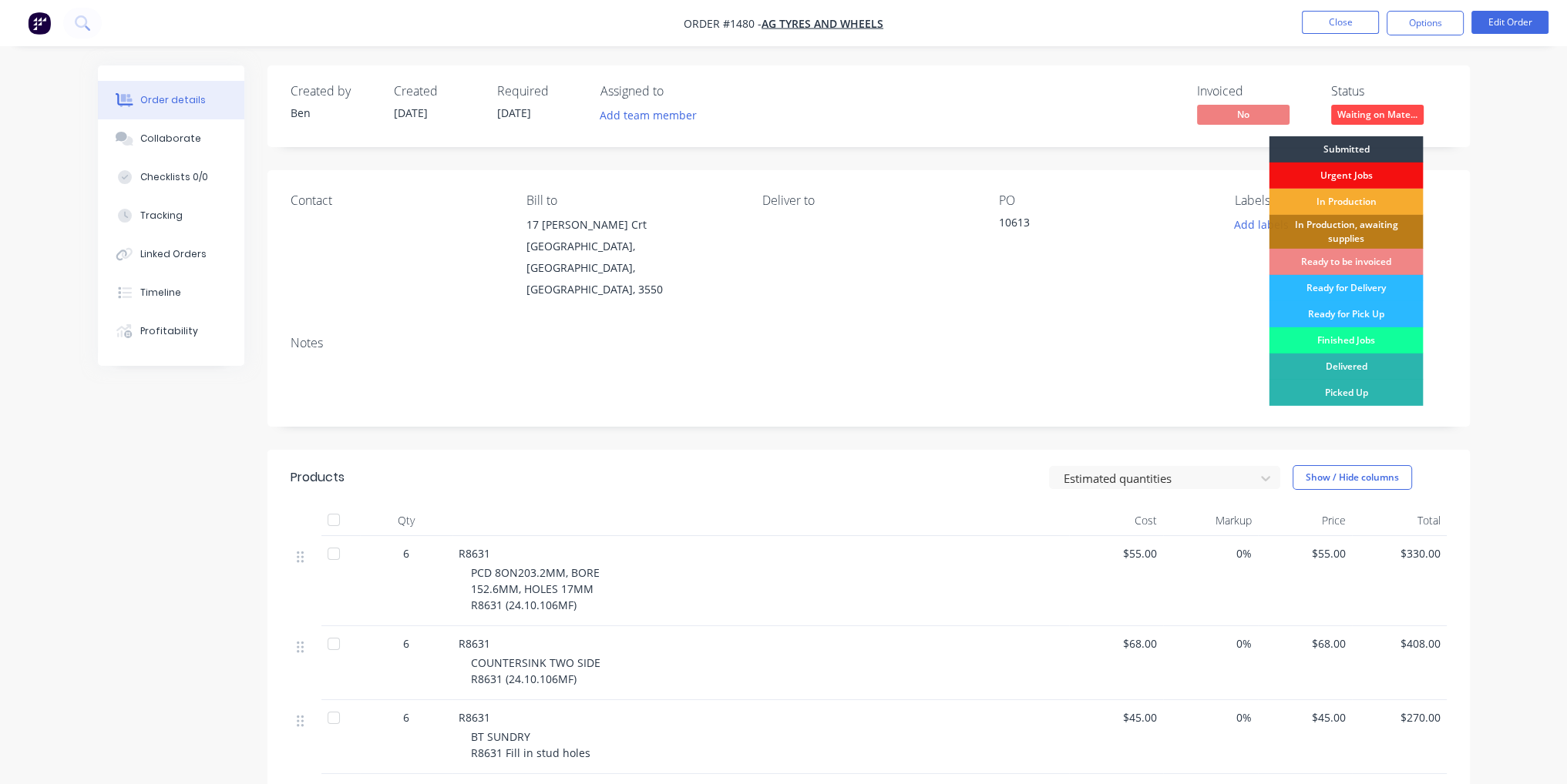
click at [1362, 196] on div "In Production" at bounding box center [1345, 202] width 154 height 26
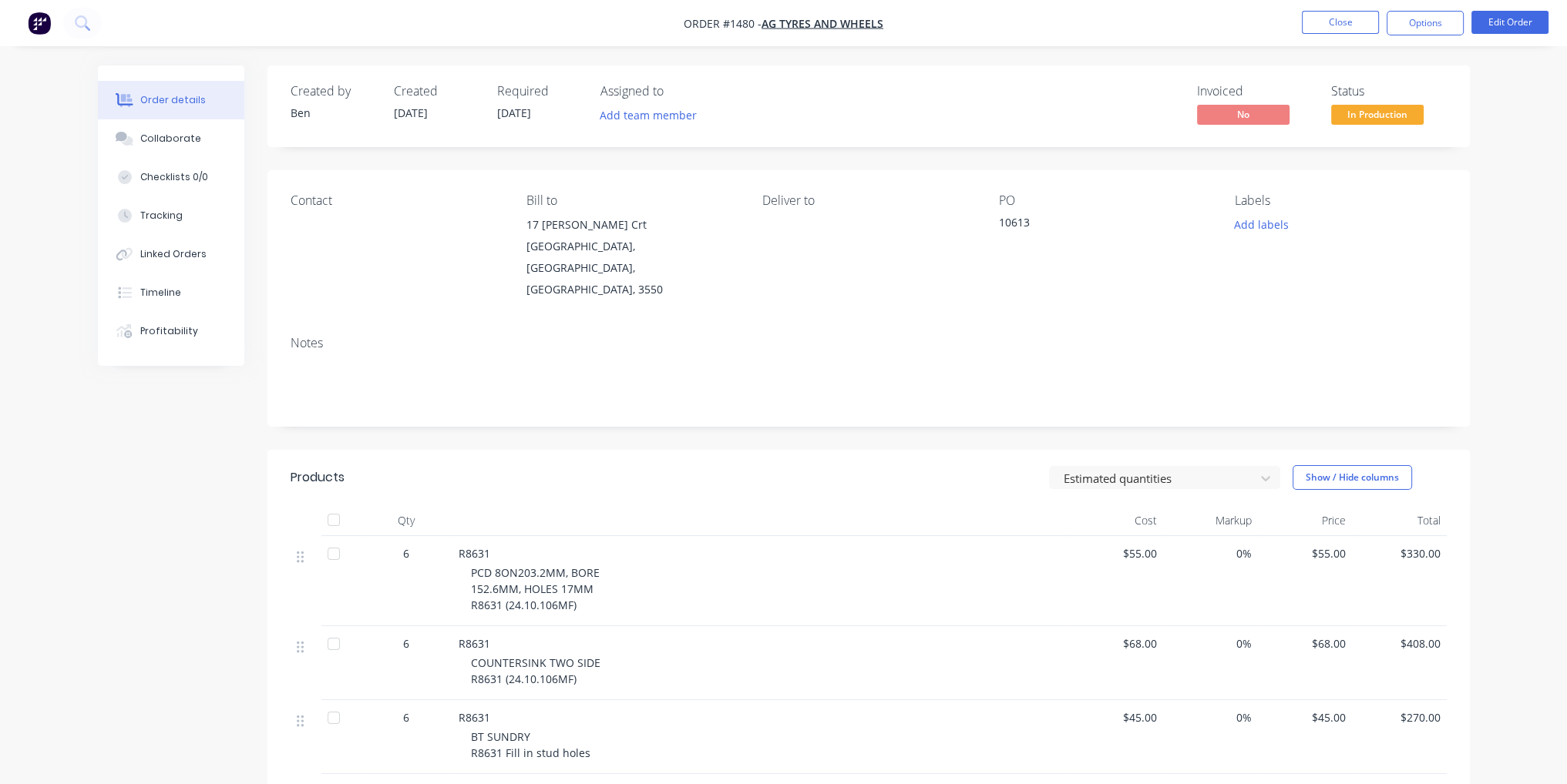
click at [923, 285] on div "Contact Bill to [STREET_ADDRESS][PERSON_NAME] Deliver to PO 10613 Labels Add la…" at bounding box center [868, 247] width 1203 height 153
